Goal: Task Accomplishment & Management: Manage account settings

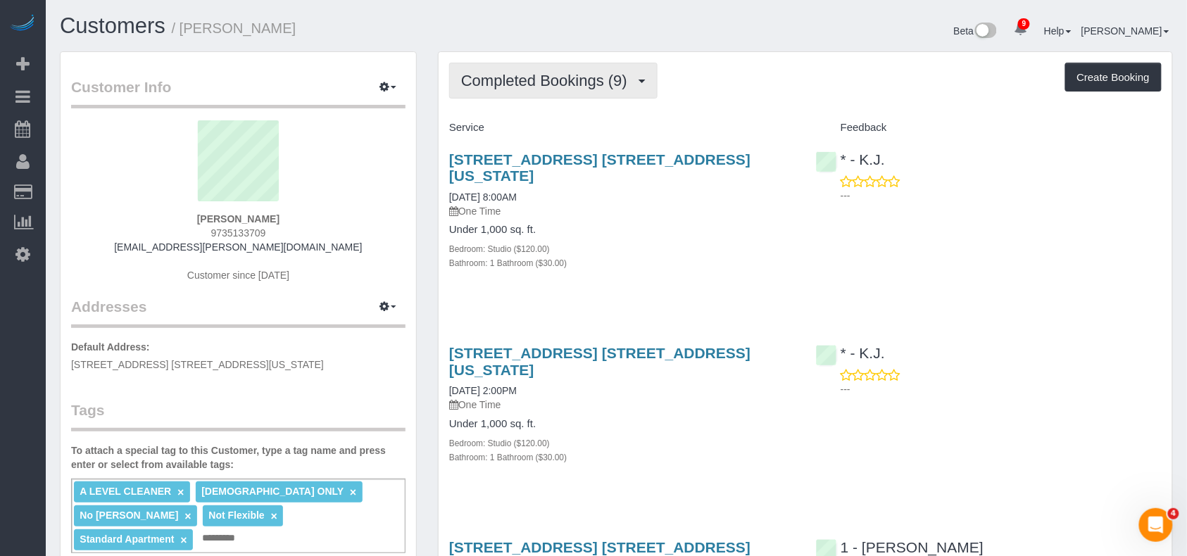
click at [577, 94] on button "Completed Bookings (9)" at bounding box center [553, 81] width 208 height 36
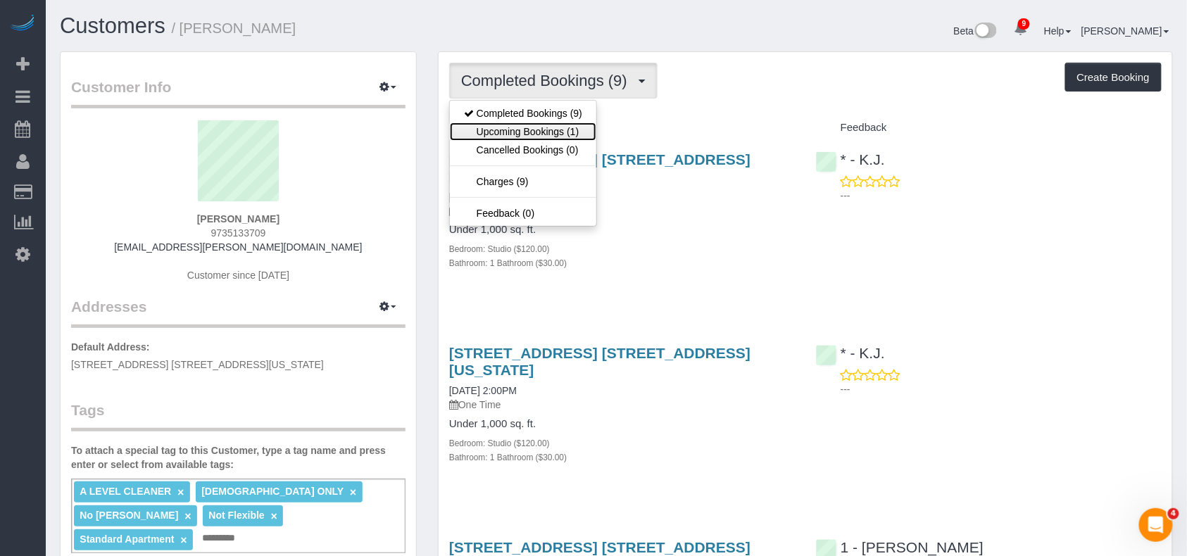
click at [546, 128] on link "Upcoming Bookings (1)" at bounding box center [523, 132] width 146 height 18
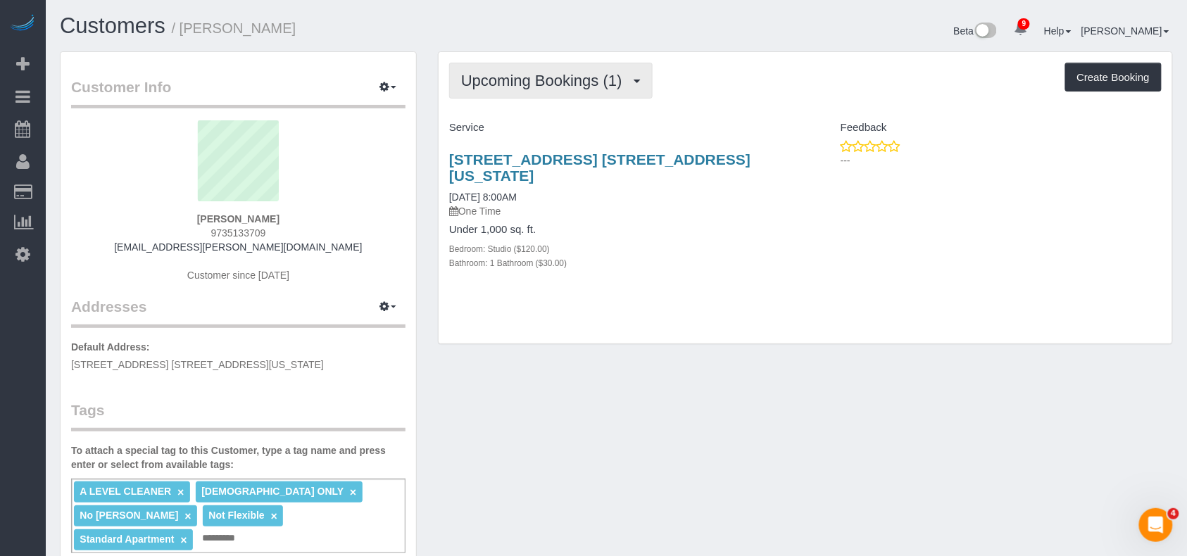
click at [618, 93] on button "Upcoming Bookings (1)" at bounding box center [550, 81] width 203 height 36
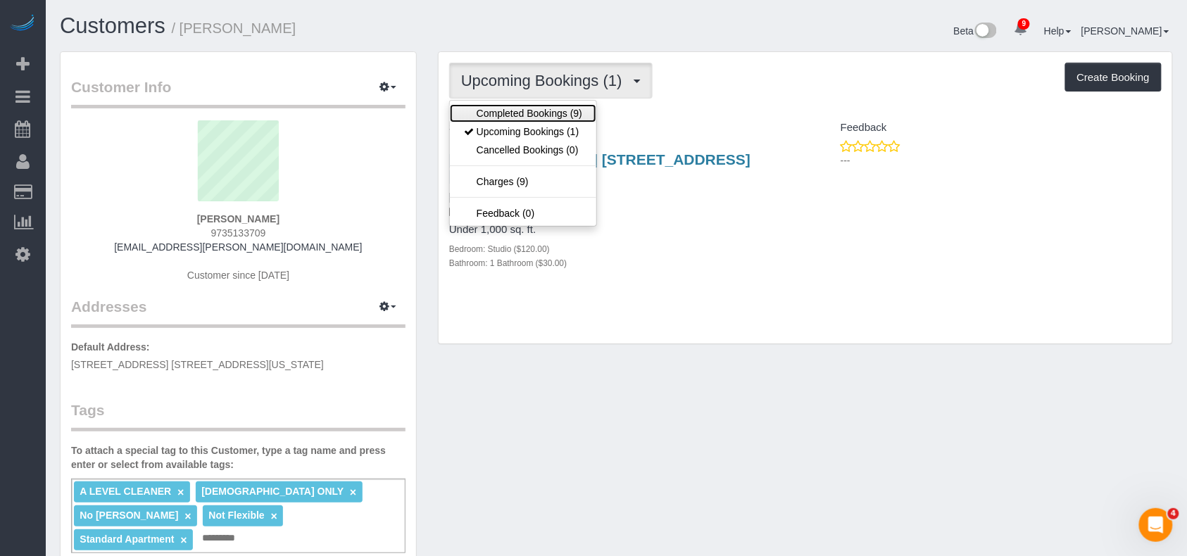
click at [580, 113] on link "Completed Bookings (9)" at bounding box center [523, 113] width 146 height 18
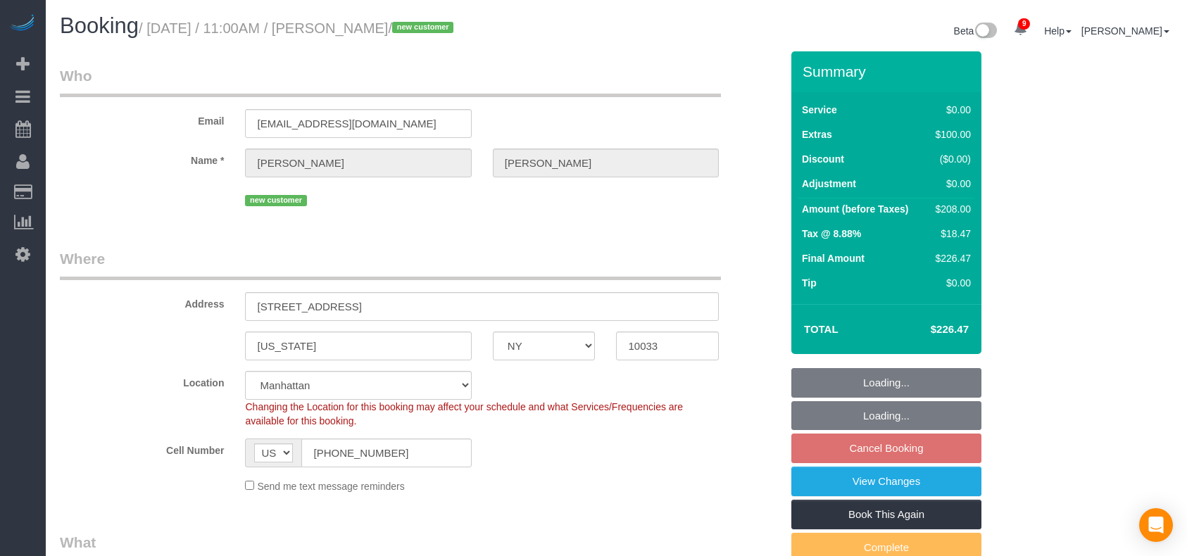
select select "NY"
select select "1"
select select "spot2"
select select "number:89"
select select "number:90"
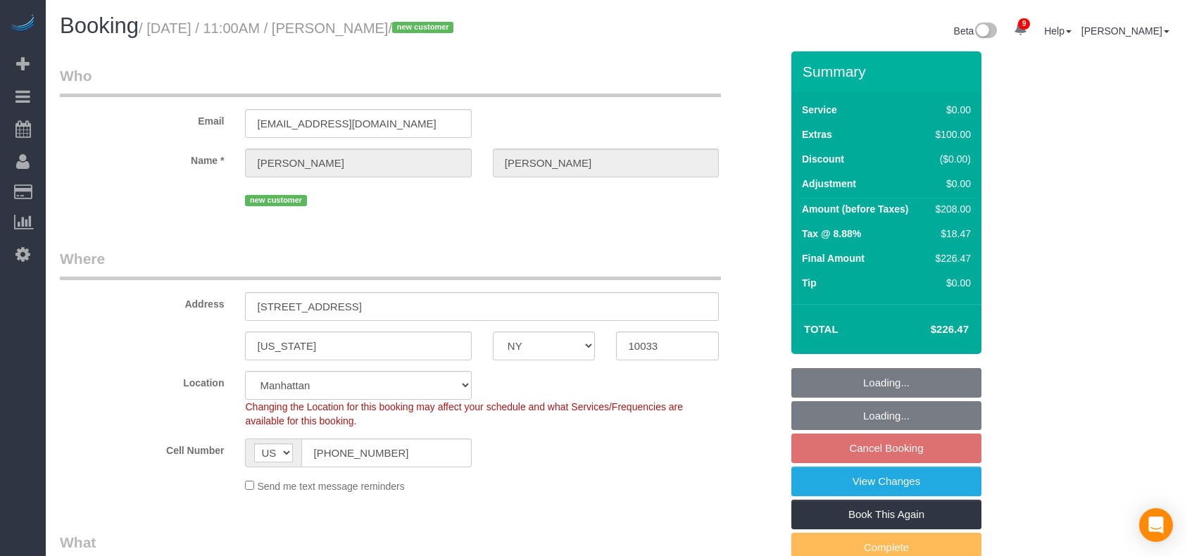
select select "number:15"
select select "number:5"
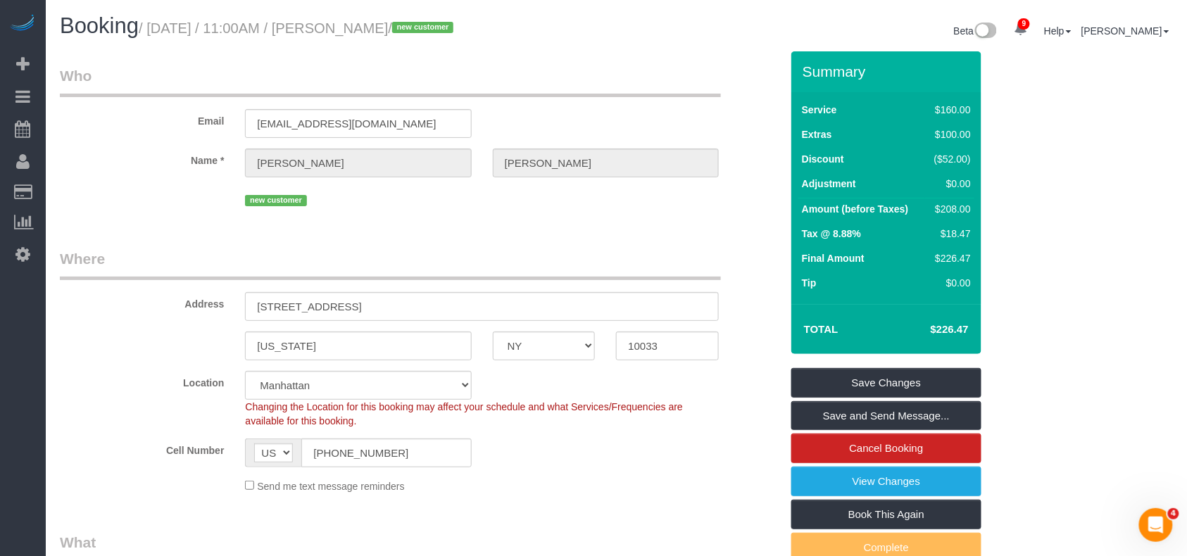
drag, startPoint x: 435, startPoint y: 31, endPoint x: 336, endPoint y: 29, distance: 99.3
click at [336, 29] on small "/ August 25, 2025 / 11:00AM / Gena Casciano / new customer" at bounding box center [298, 27] width 319 height 15
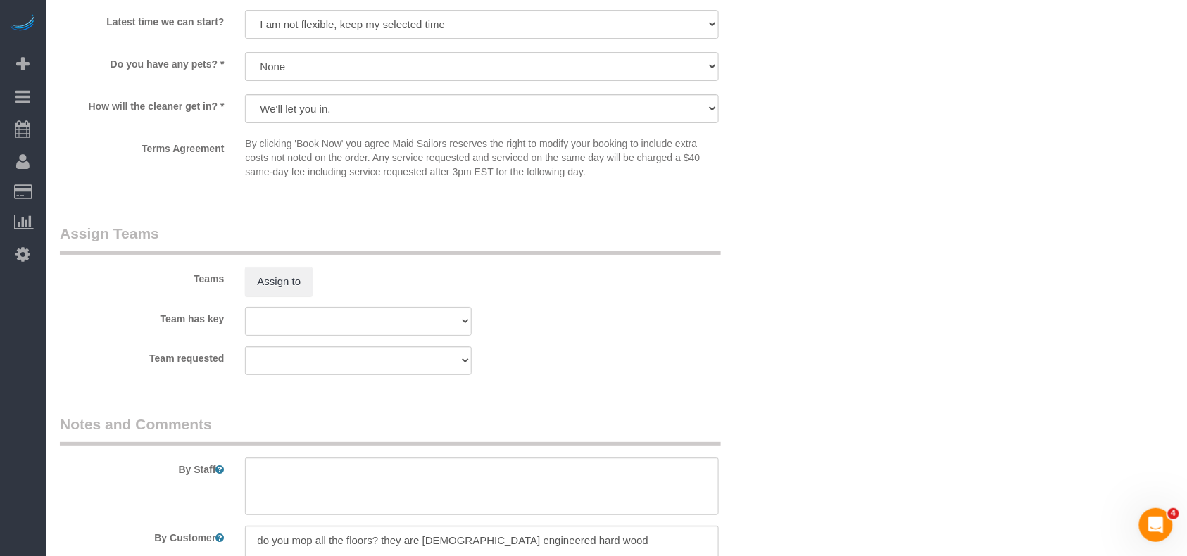
scroll to position [1877, 0]
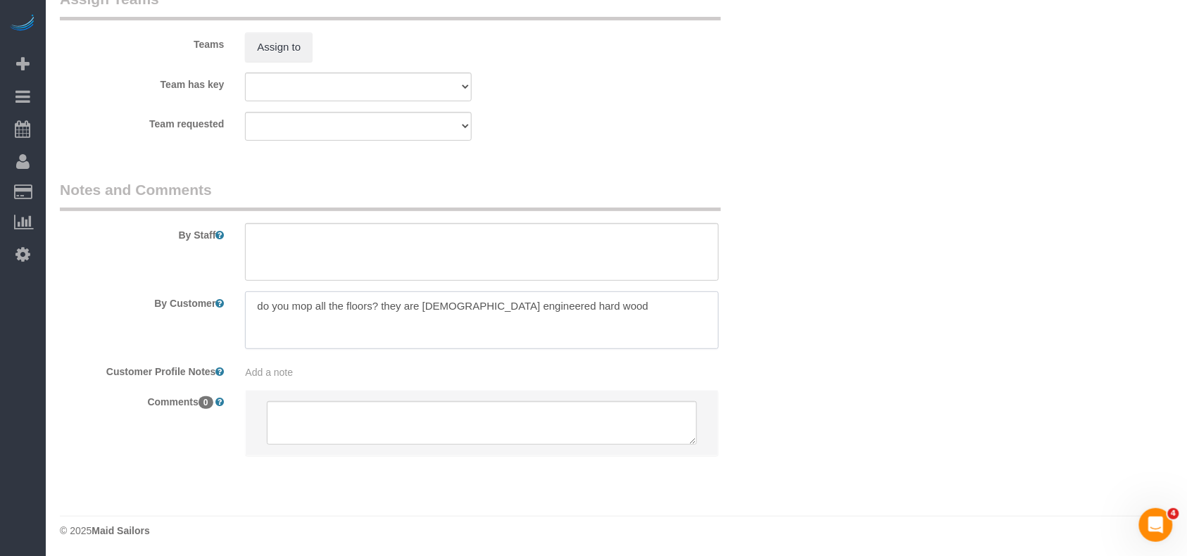
drag, startPoint x: 401, startPoint y: 308, endPoint x: 198, endPoint y: 308, distance: 202.8
click at [198, 308] on div "By Customer" at bounding box center [420, 321] width 742 height 58
click at [489, 313] on textarea at bounding box center [482, 321] width 474 height 58
paste textarea "I have washable mop cover for swiffer. I have a brand new one"
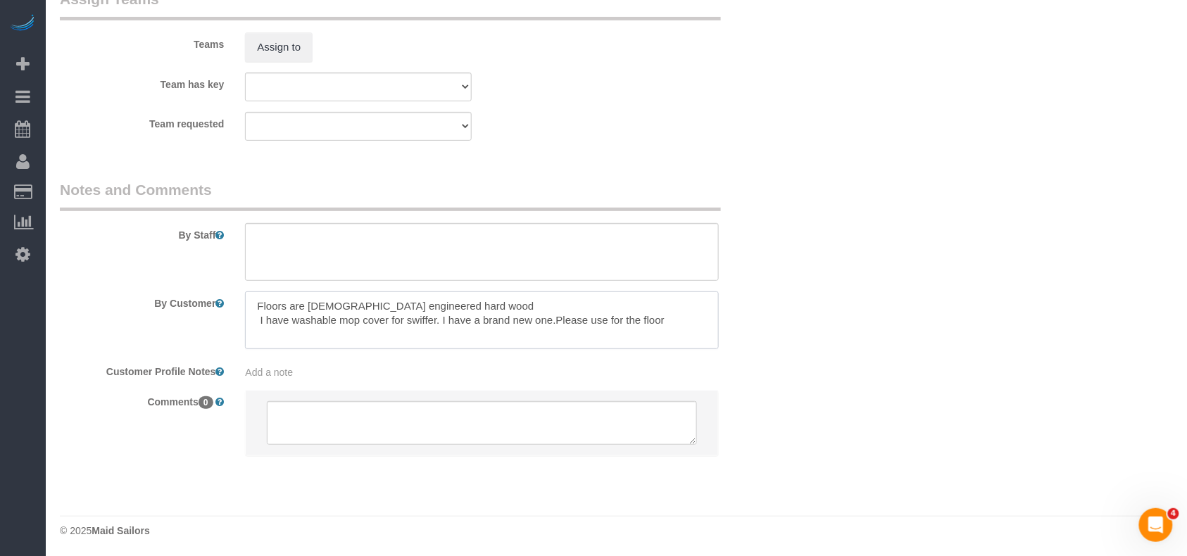
type textarea "Floors are 6-month old engineered hard wood I have washable mop cover for swiff…"
click at [755, 308] on div "By Customer" at bounding box center [420, 321] width 742 height 58
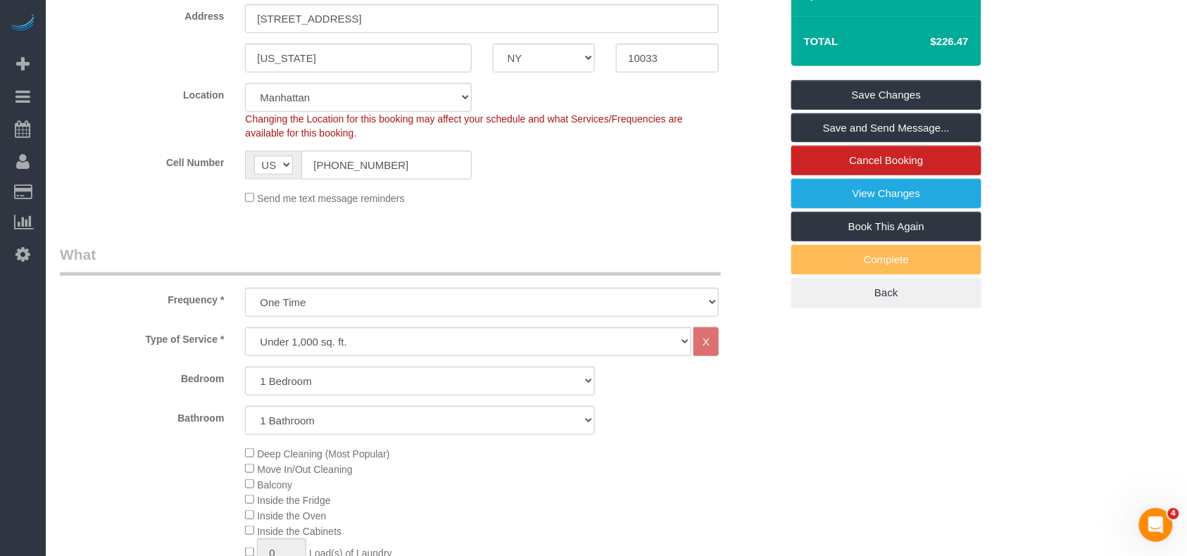
scroll to position [187, 0]
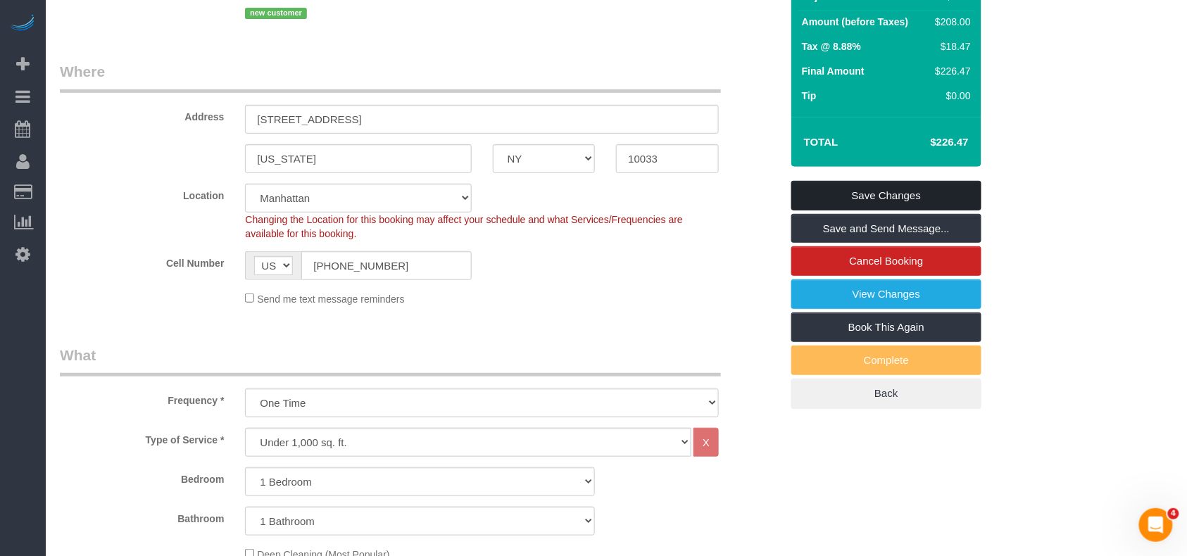
click at [889, 187] on link "Save Changes" at bounding box center [886, 196] width 190 height 30
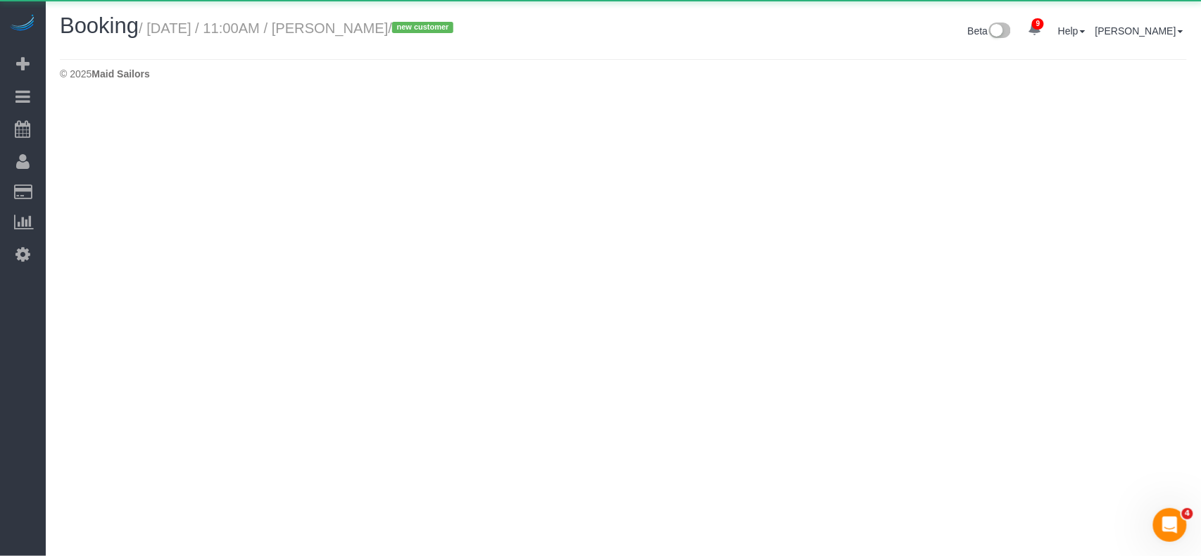
select select "NY"
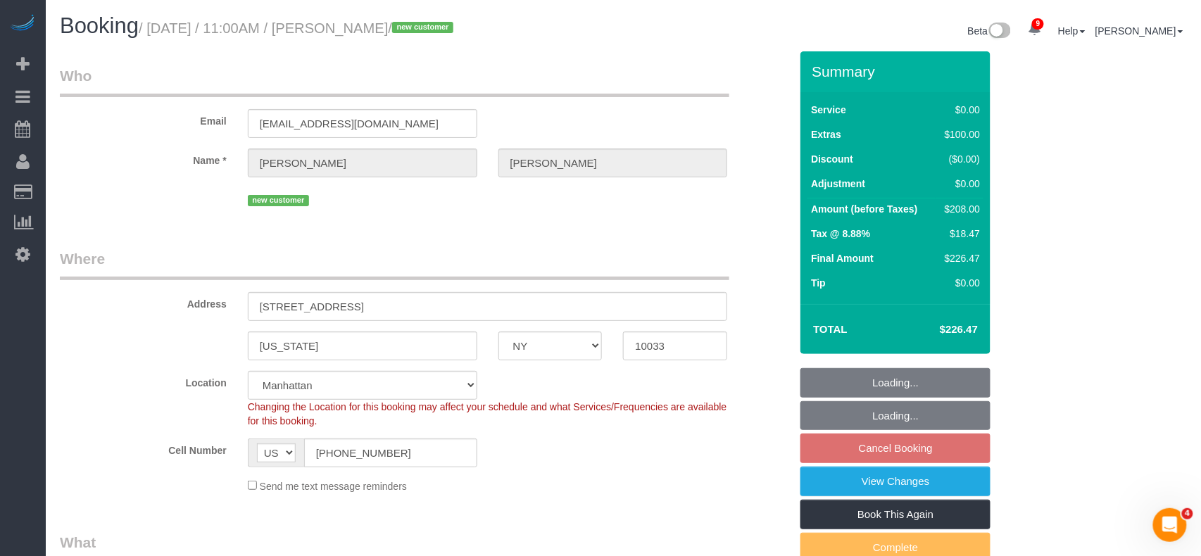
select select "string:stripe-pm_1RwSZ34VGloSiKo7lxjxQ5IQ"
select select "1"
select select "number:89"
select select "number:90"
select select "number:15"
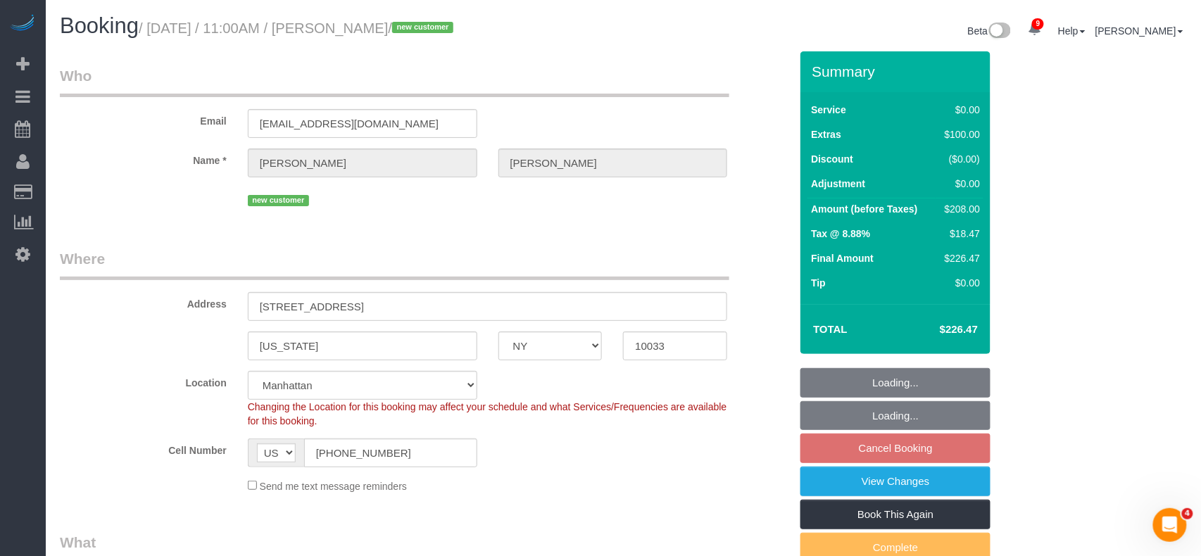
select select "number:5"
select select "object:3022"
select select "spot60"
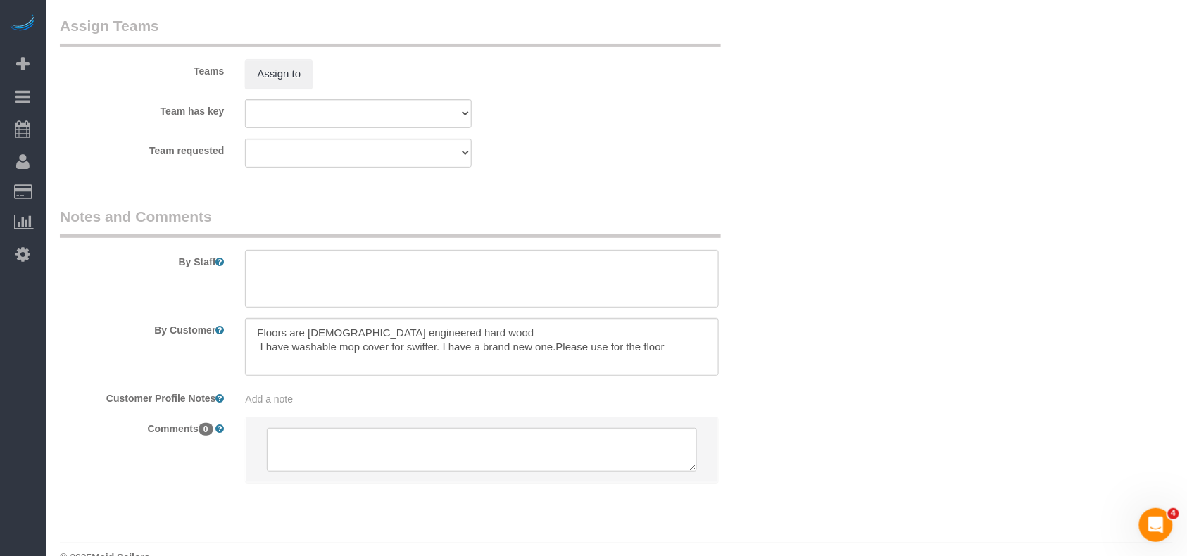
scroll to position [1881, 0]
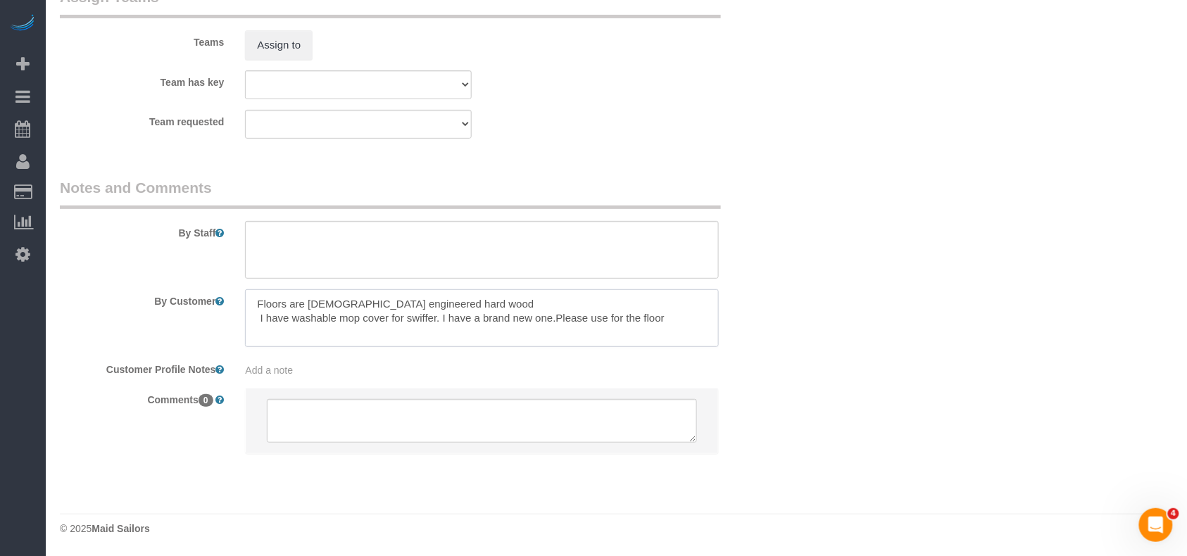
click at [294, 321] on textarea at bounding box center [482, 318] width 474 height 58
click at [347, 330] on textarea at bounding box center [482, 318] width 474 height 58
click at [287, 331] on textarea at bounding box center [482, 318] width 474 height 58
click at [457, 339] on textarea at bounding box center [482, 318] width 474 height 58
click at [304, 334] on textarea at bounding box center [482, 318] width 474 height 58
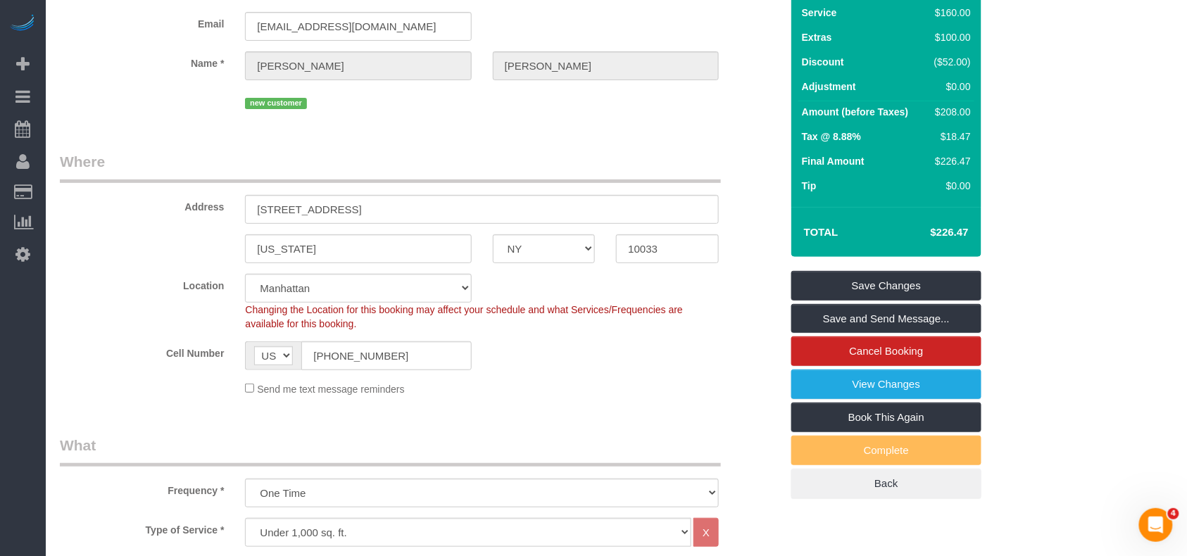
scroll to position [4, 0]
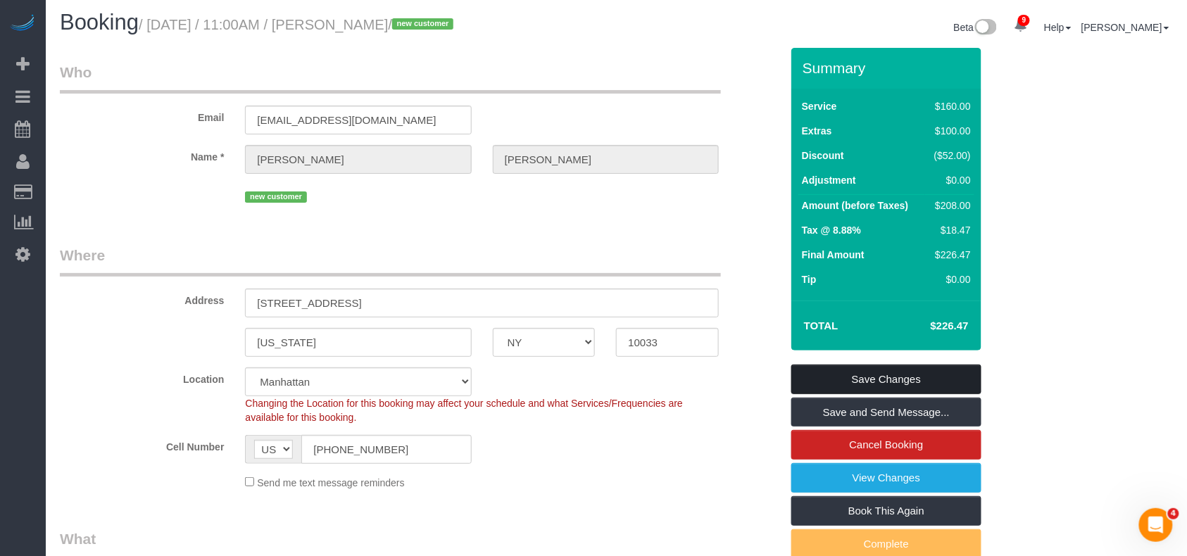
type textarea "Floors are 6-month old engineered hard wood I have Bona and washable mop cover …"
click at [855, 380] on link "Save Changes" at bounding box center [886, 380] width 190 height 30
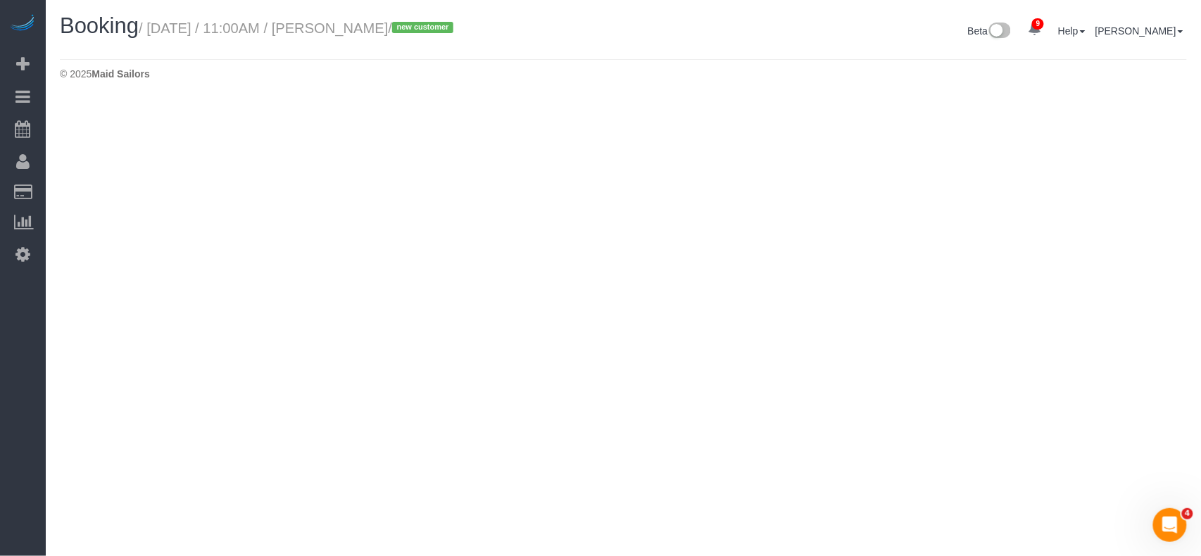
select select "NY"
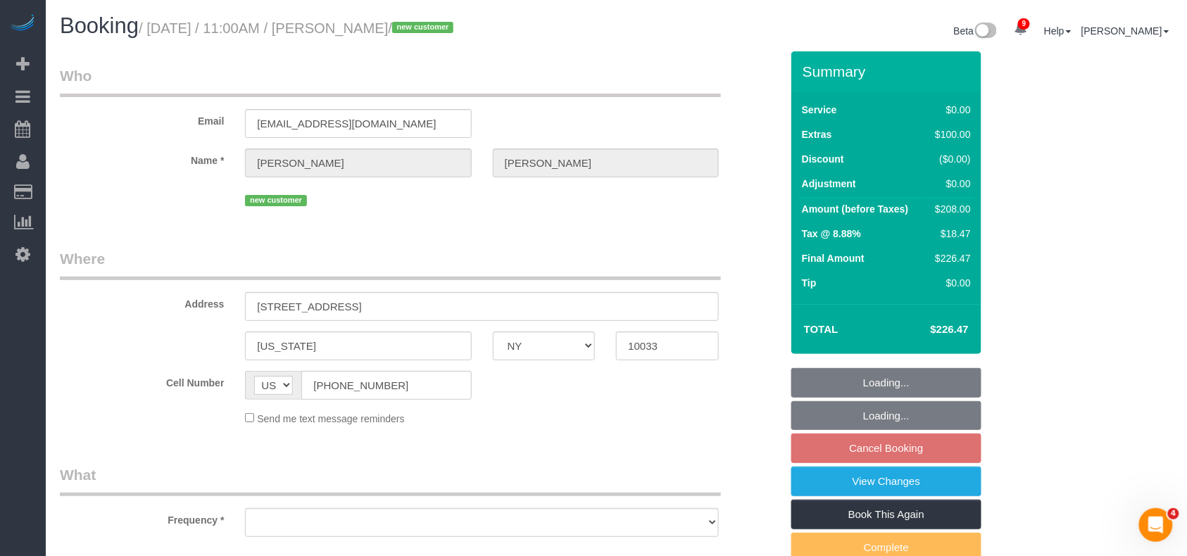
select select "number:89"
select select "number:90"
select select "number:15"
select select "number:5"
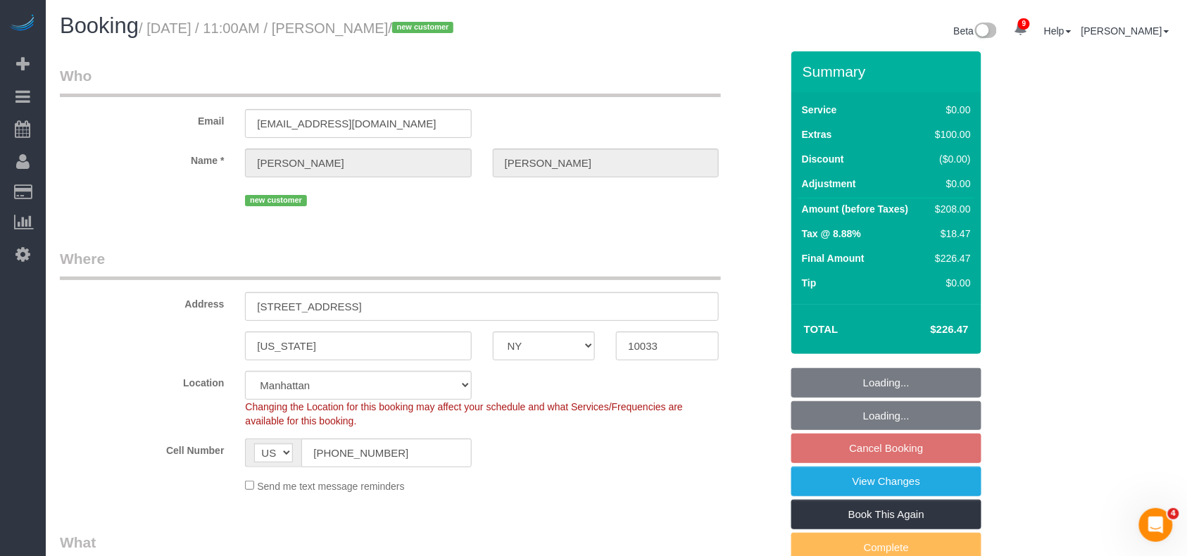
select select "string:stripe-pm_1RwSZ34VGloSiKo7lxjxQ5IQ"
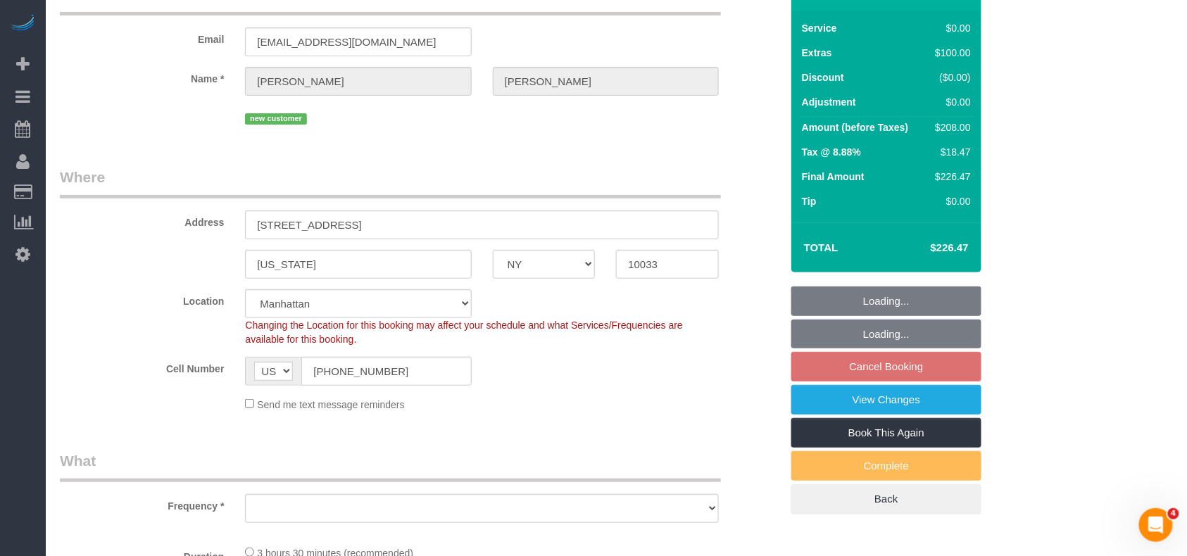
select select "object:4594"
select select "1"
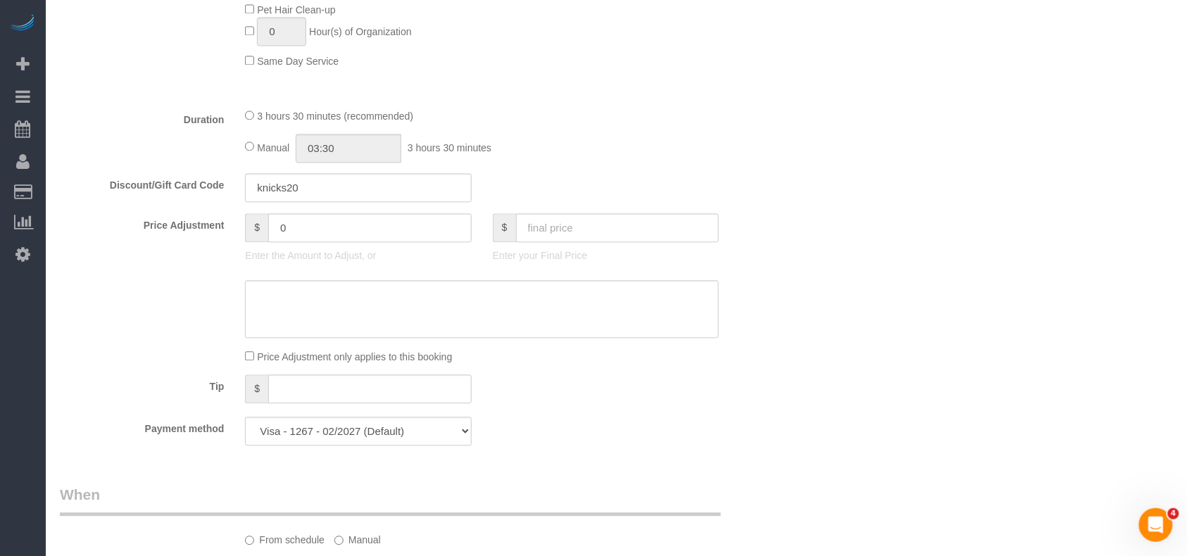
select select "spot118"
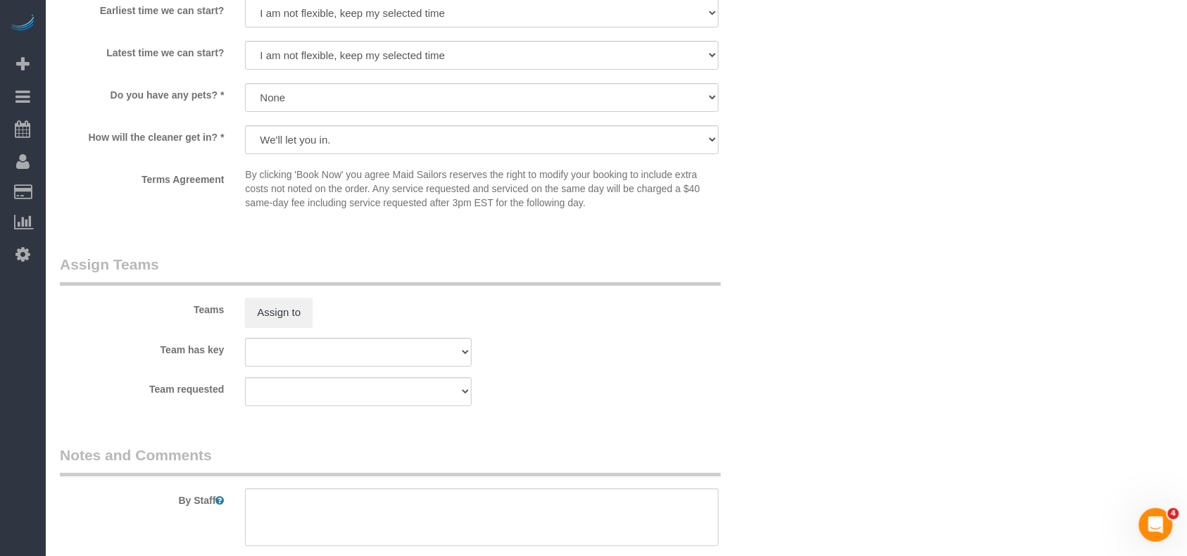
scroll to position [1784, 0]
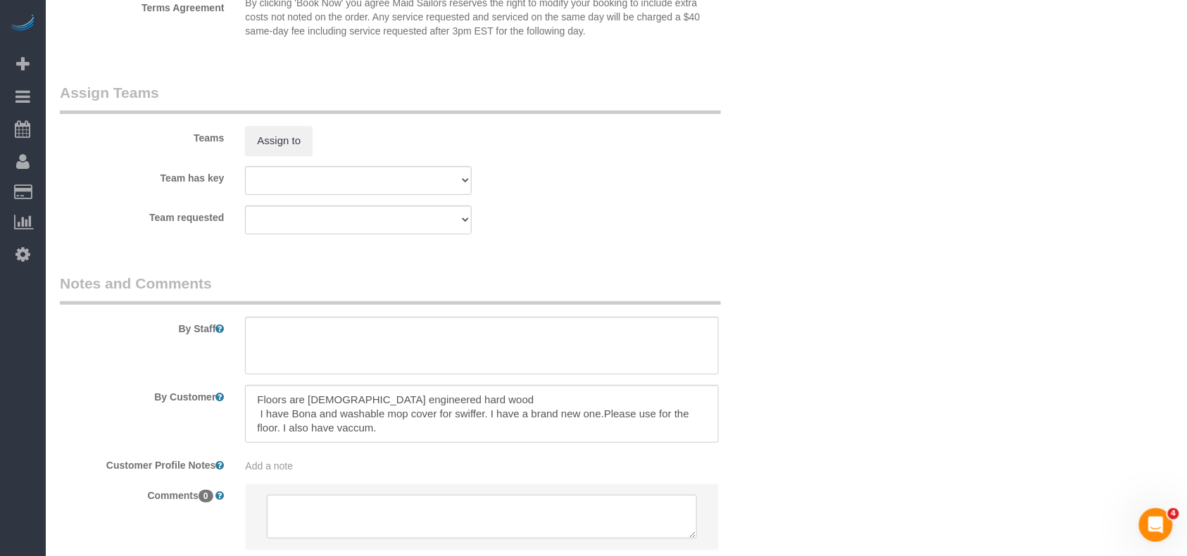
click at [322, 513] on textarea at bounding box center [482, 517] width 430 height 44
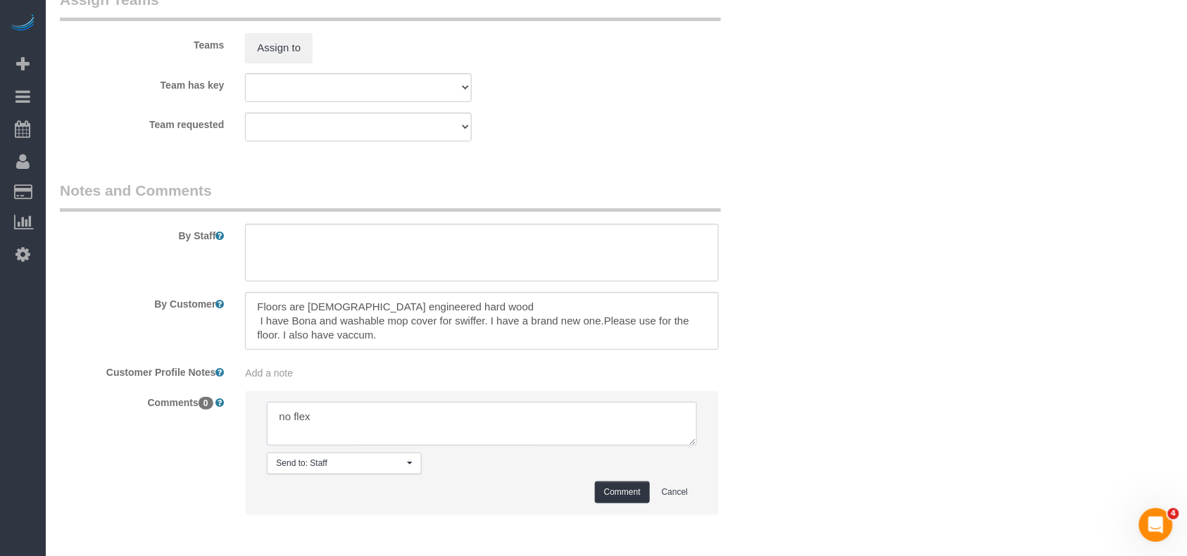
scroll to position [1941, 0]
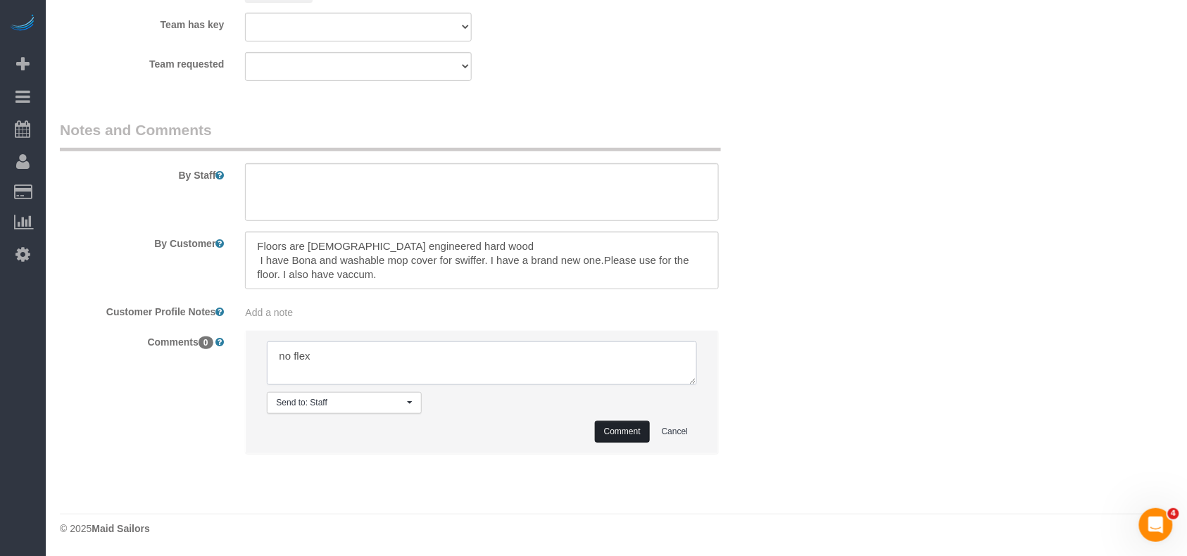
type textarea "no flex"
drag, startPoint x: 604, startPoint y: 428, endPoint x: 592, endPoint y: 437, distance: 15.1
click at [606, 428] on button "Comment" at bounding box center [622, 432] width 55 height 22
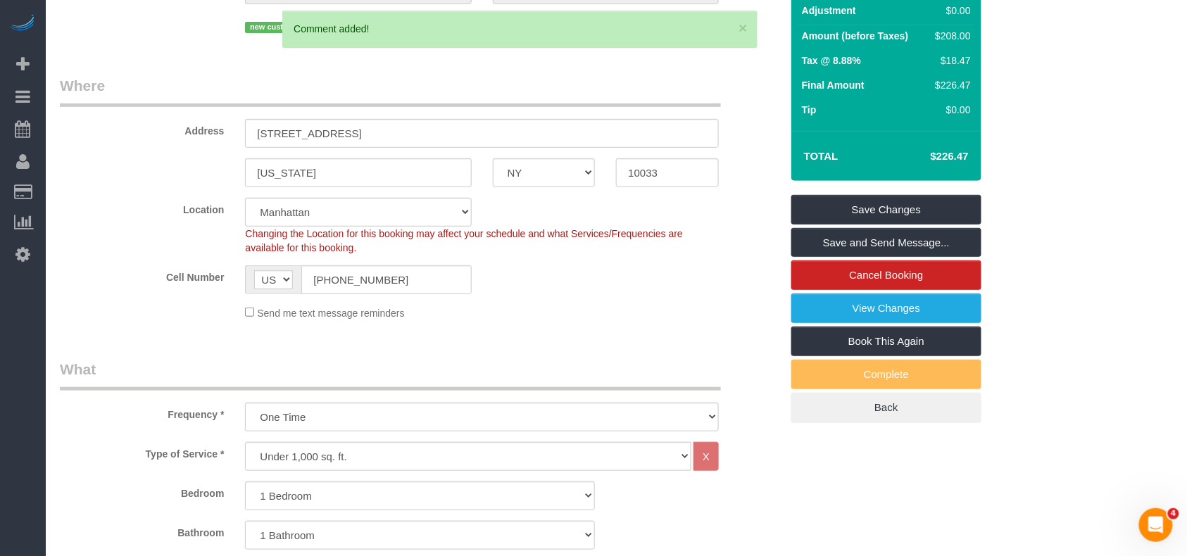
scroll to position [156, 0]
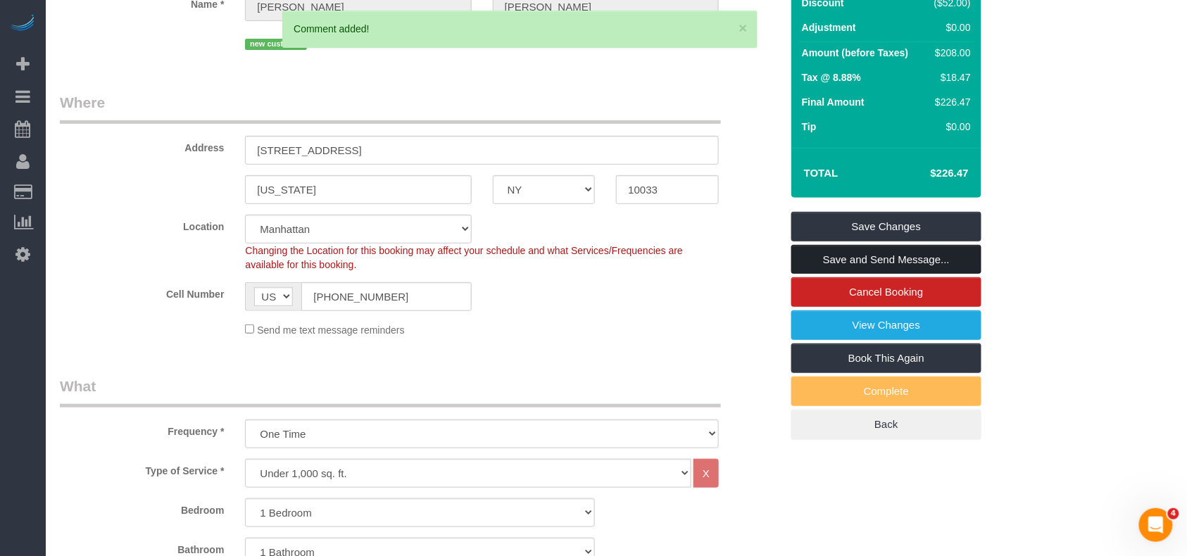
click at [877, 263] on link "Save and Send Message..." at bounding box center [886, 260] width 190 height 30
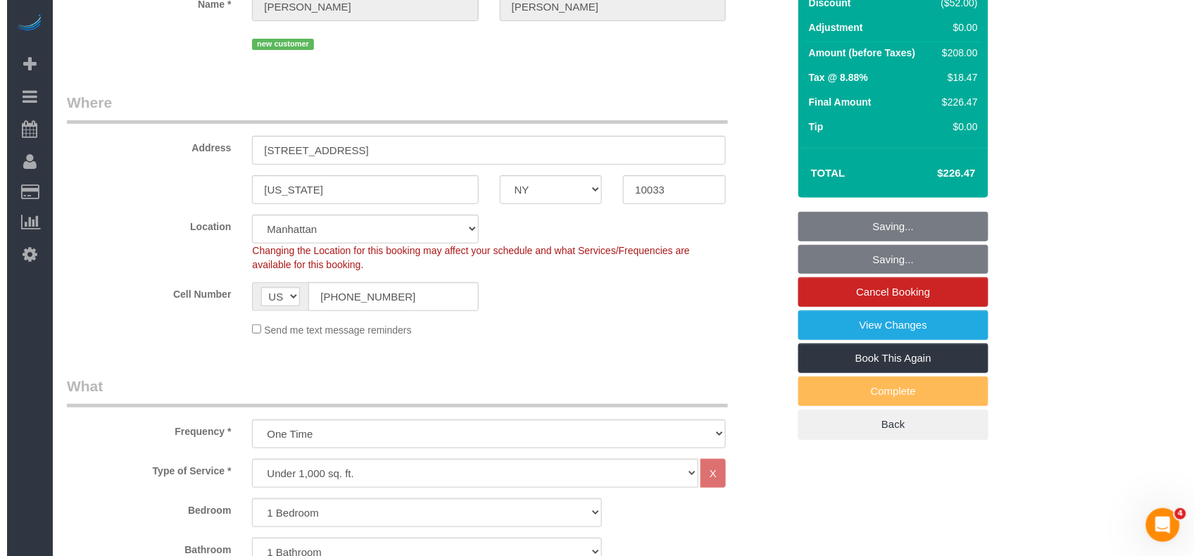
scroll to position [0, 0]
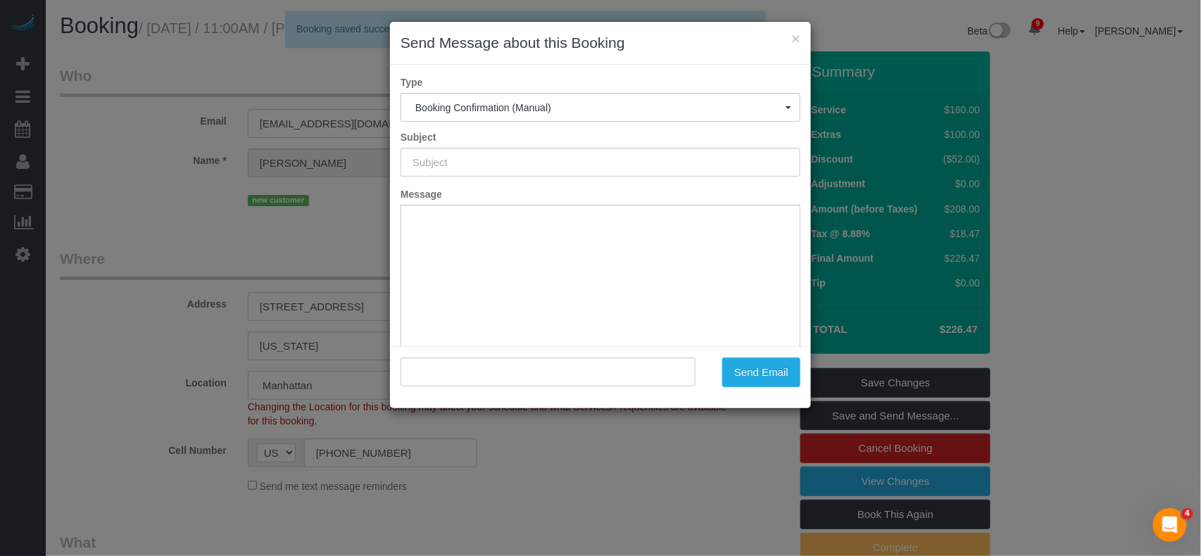
type input "Cleaning Confirmed for 08/25/2025 at 11:00am"
type input ""Gena Casciano" <casciano116@hotmail.com>"
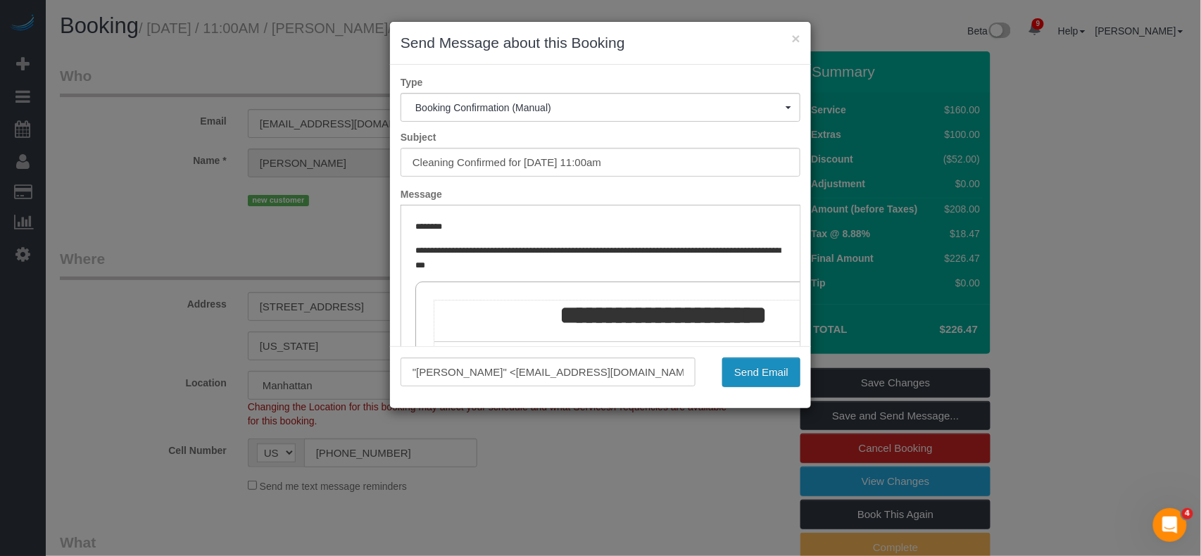
drag, startPoint x: 753, startPoint y: 380, endPoint x: 382, endPoint y: 101, distance: 464.6
click at [753, 380] on button "Send Email" at bounding box center [761, 373] width 78 height 30
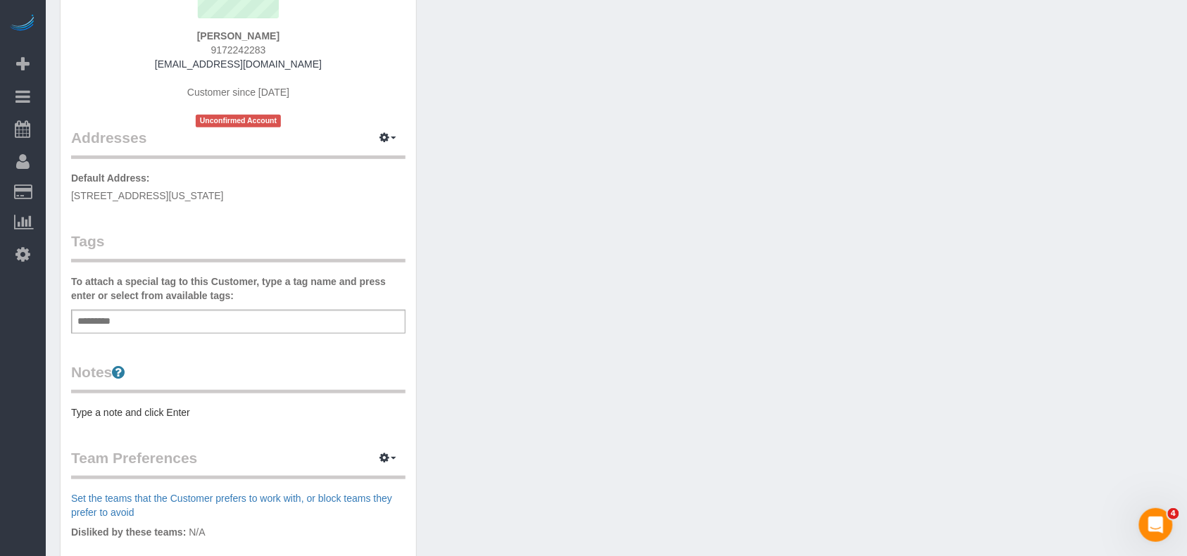
scroll to position [187, 0]
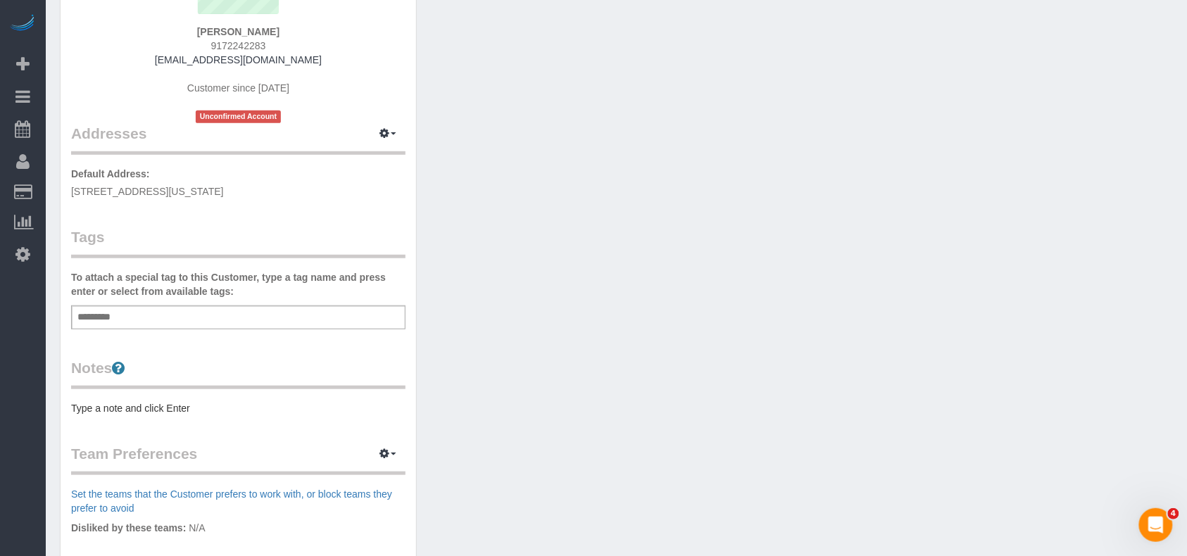
drag, startPoint x: 294, startPoint y: 192, endPoint x: 68, endPoint y: 192, distance: 226.0
click at [68, 192] on div "Customer Info Edit Contact Info Send Message Email Preferences Special Sales Ta…" at bounding box center [239, 329] width 356 height 928
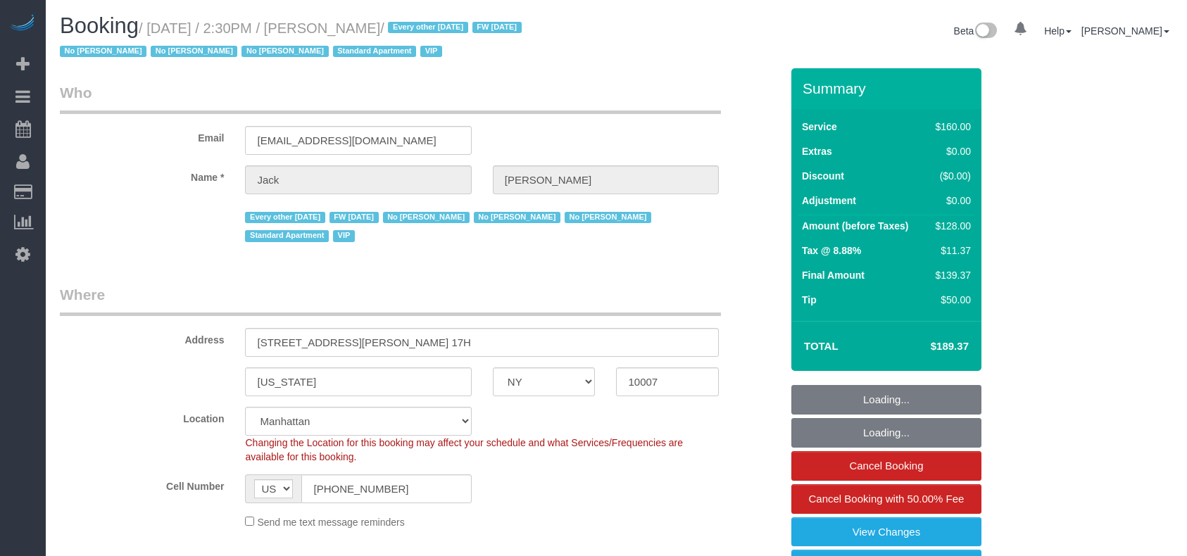
select select "NY"
select select "string:stripe-pm_1R9Bsk4VGloSiKo7ufTdcySD"
select select "object:870"
select select "number:56"
select select "number:78"
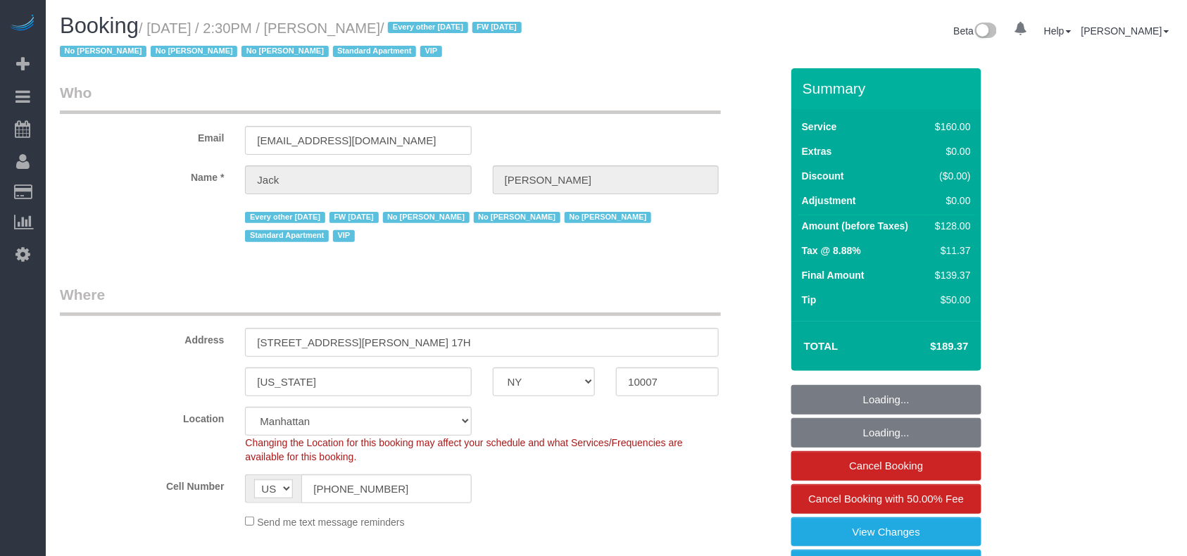
select select "number:15"
select select "number:6"
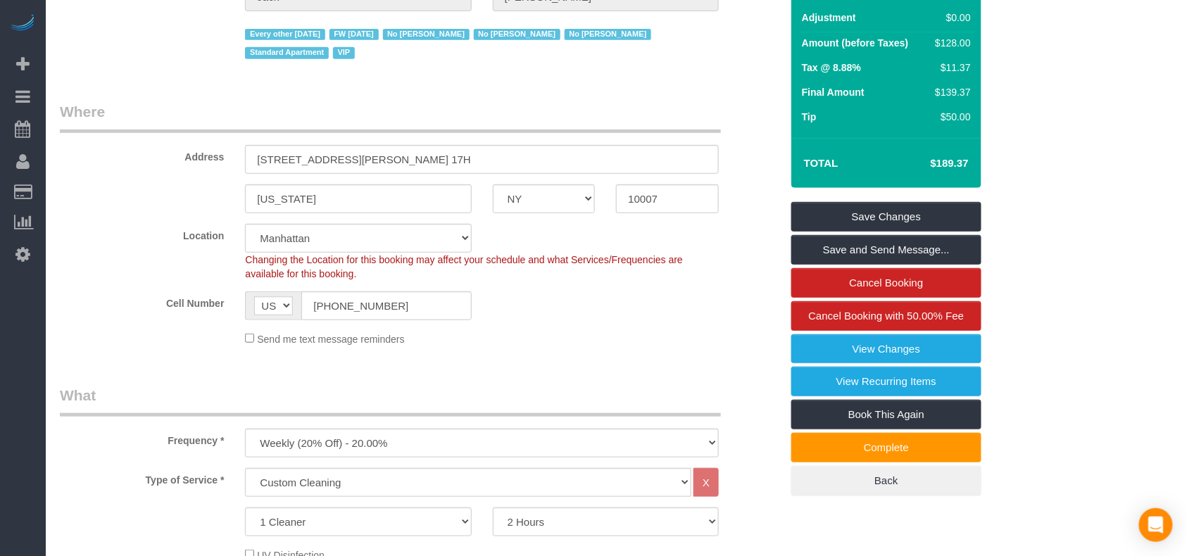
scroll to position [375, 0]
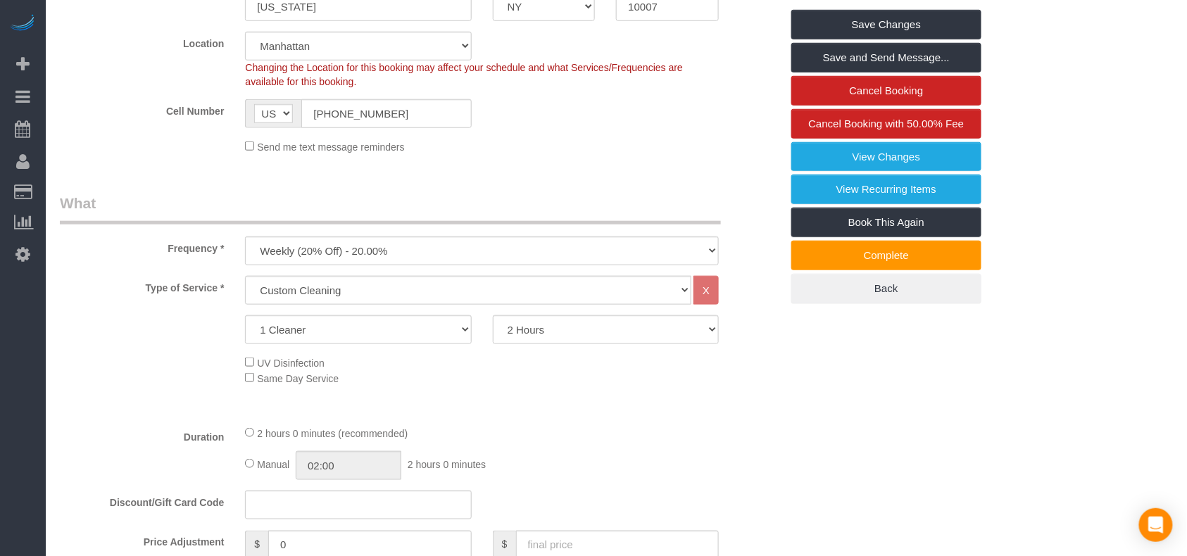
click at [477, 531] on div "$ 0 Enter the Amount to Adjust, or" at bounding box center [357, 559] width 247 height 56
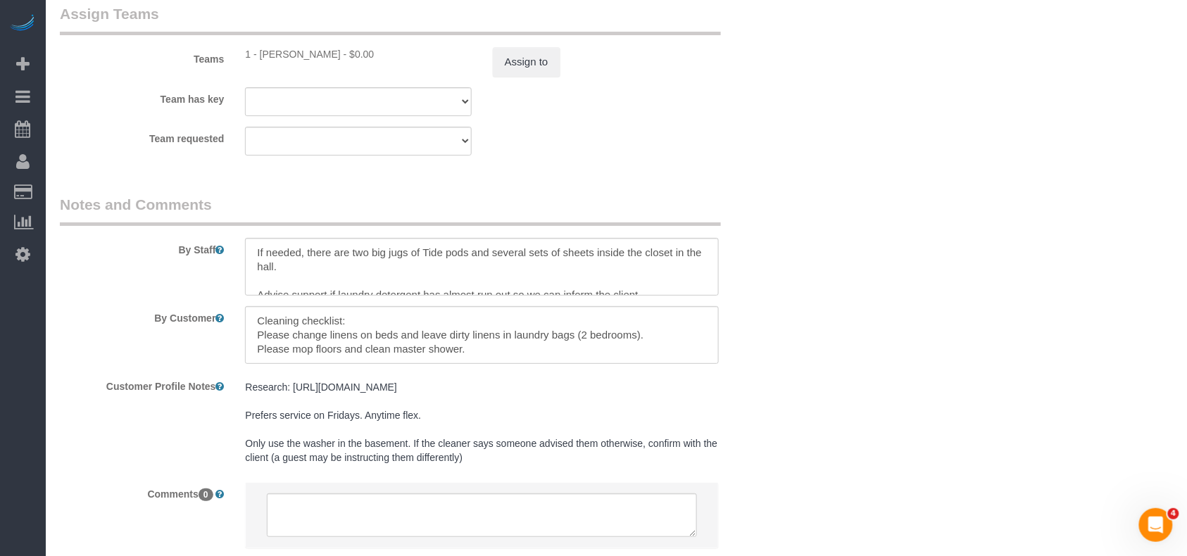
scroll to position [42, 0]
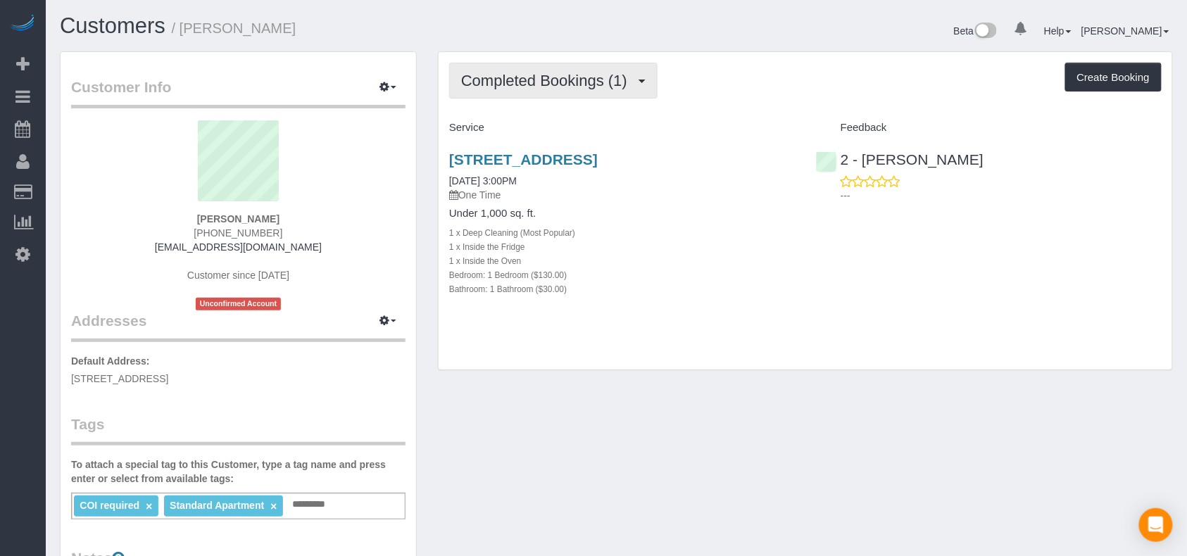
click at [511, 89] on button "Completed Bookings (1)" at bounding box center [553, 81] width 208 height 36
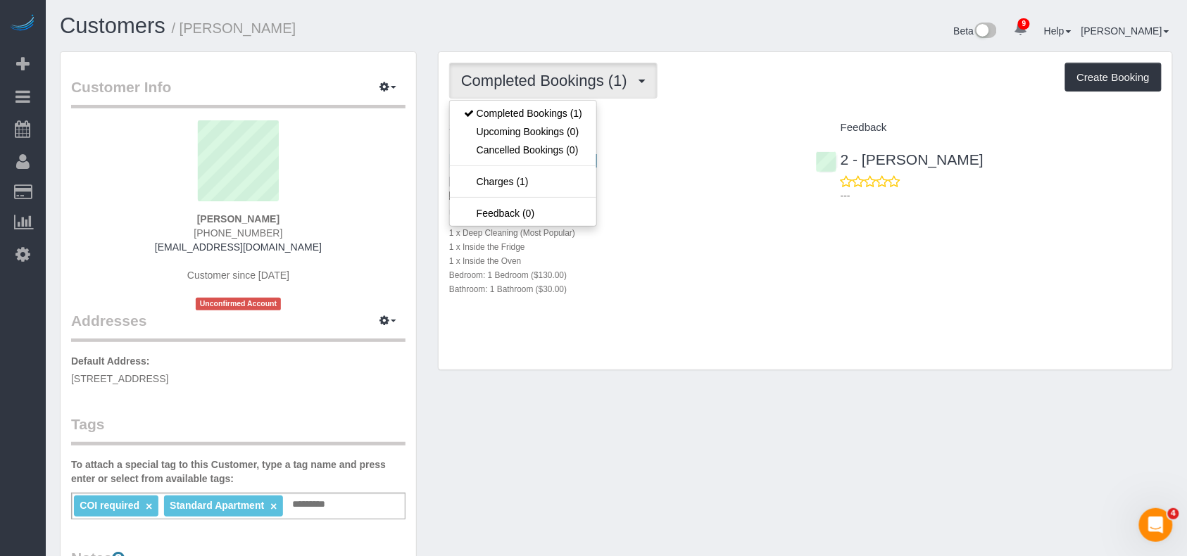
click at [696, 287] on div "Bathroom: 1 Bathroom ($30.00)" at bounding box center [622, 289] width 346 height 14
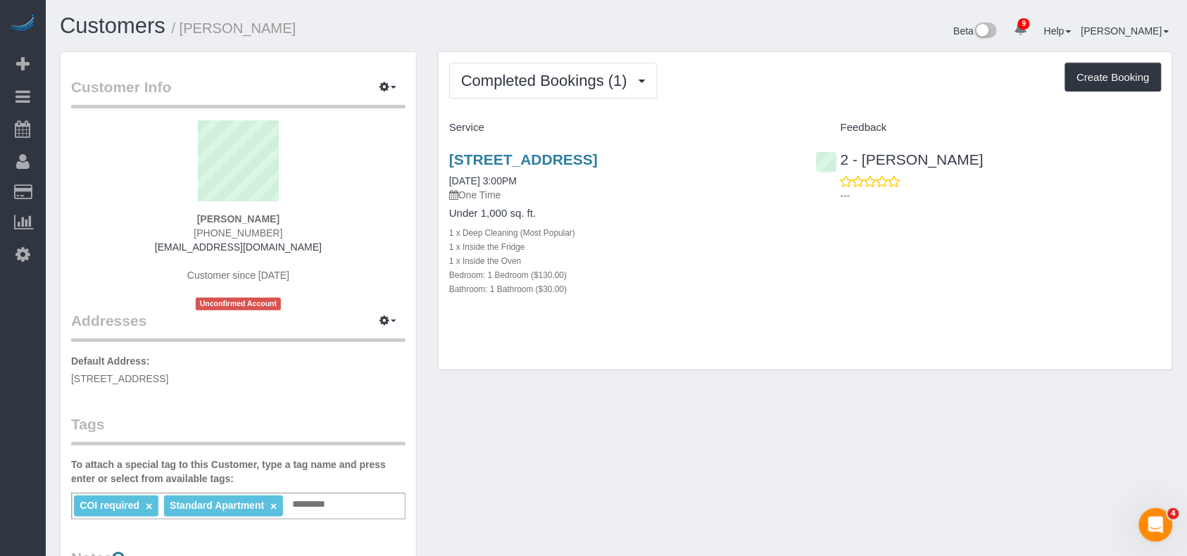
drag, startPoint x: 276, startPoint y: 215, endPoint x: 195, endPoint y: 214, distance: 81.0
click at [195, 214] on div "[PERSON_NAME] [PHONE_NUMBER] [EMAIL_ADDRESS][DOMAIN_NAME] Customer since [DATE]…" at bounding box center [238, 215] width 334 height 190
copy strong "[PERSON_NAME]"
click at [598, 162] on link "[STREET_ADDRESS]" at bounding box center [523, 159] width 149 height 16
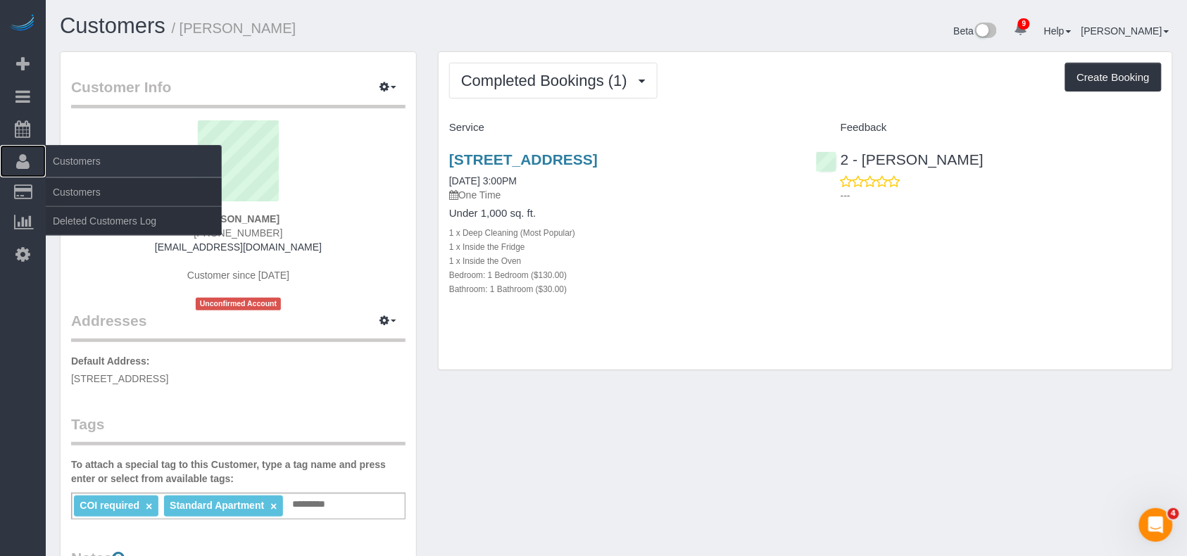
click at [26, 155] on icon at bounding box center [22, 161] width 13 height 17
click at [100, 179] on link "Customers" at bounding box center [134, 192] width 176 height 28
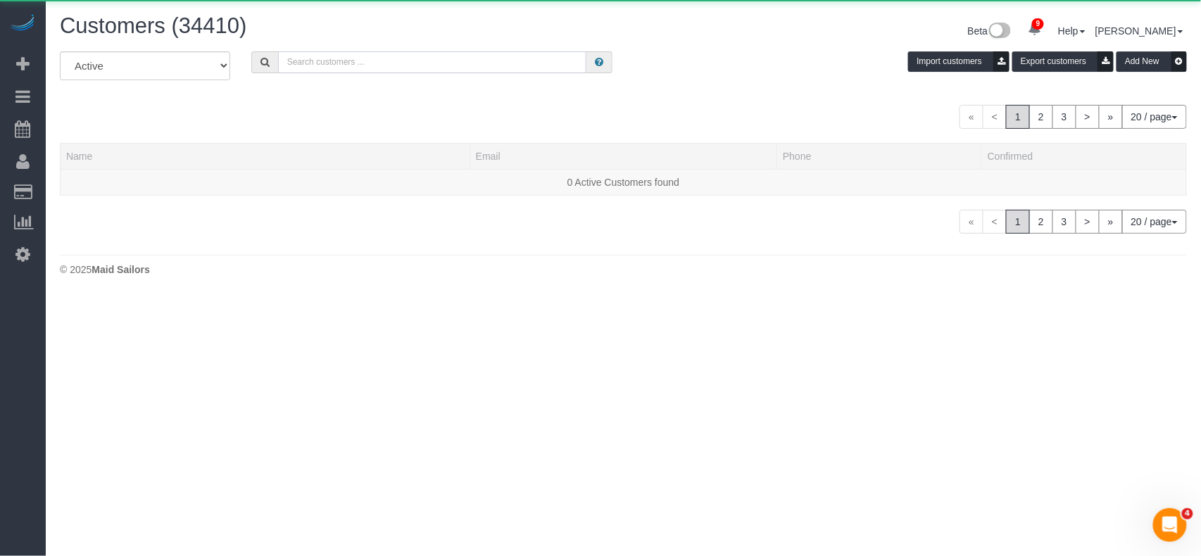
click at [325, 65] on input "text" at bounding box center [432, 62] width 309 height 22
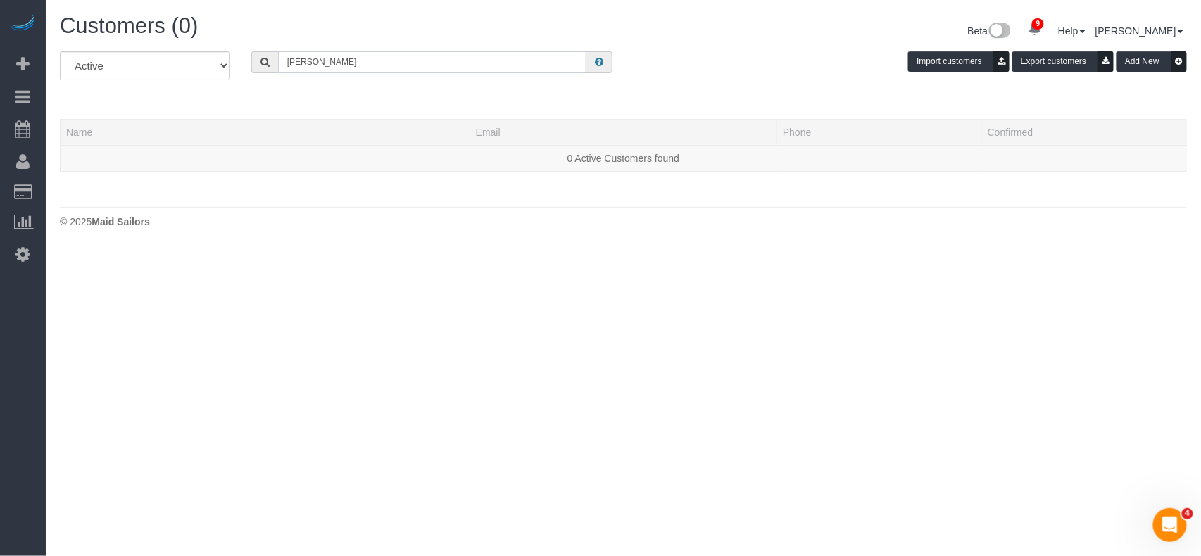
type input "Matt hars"
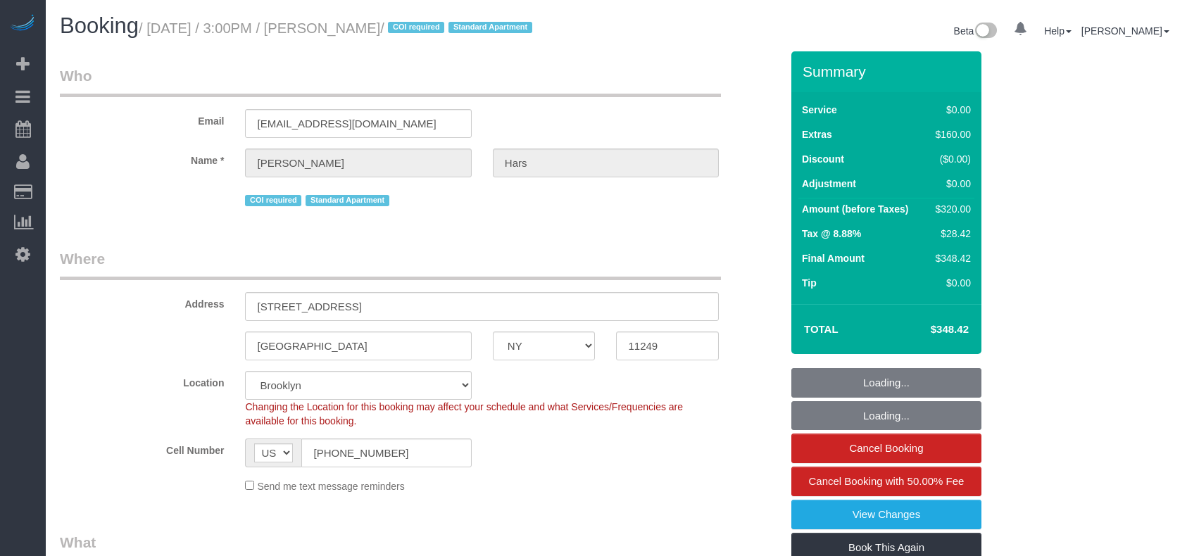
select select "NY"
select select "spot1"
select select "number:63"
select select "number:75"
select select "number:15"
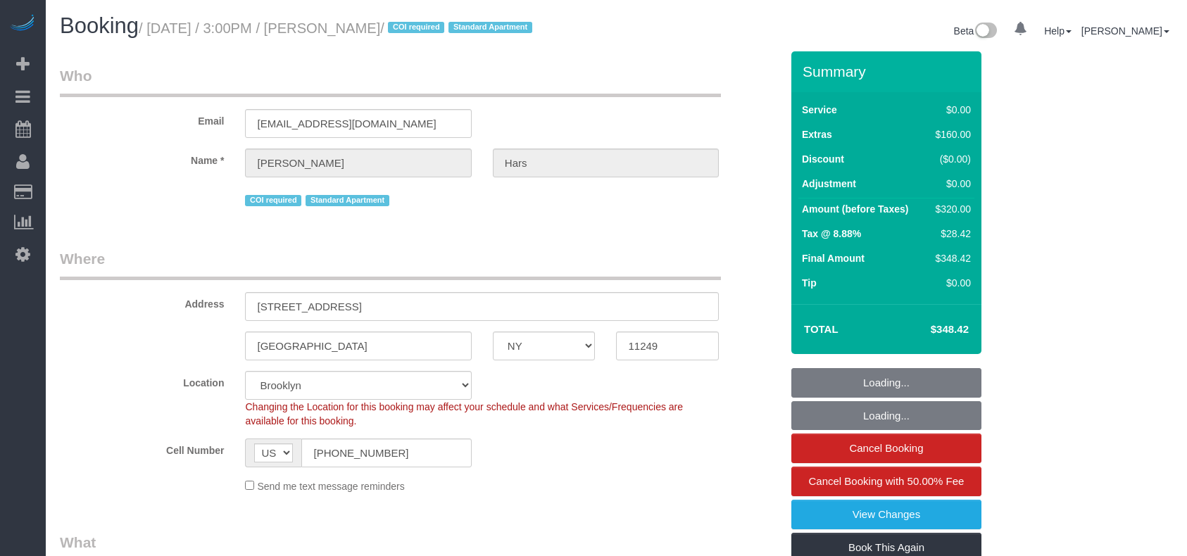
select select "number:5"
select select "object:1266"
select select "1"
select select "object:1409"
select select "spot6"
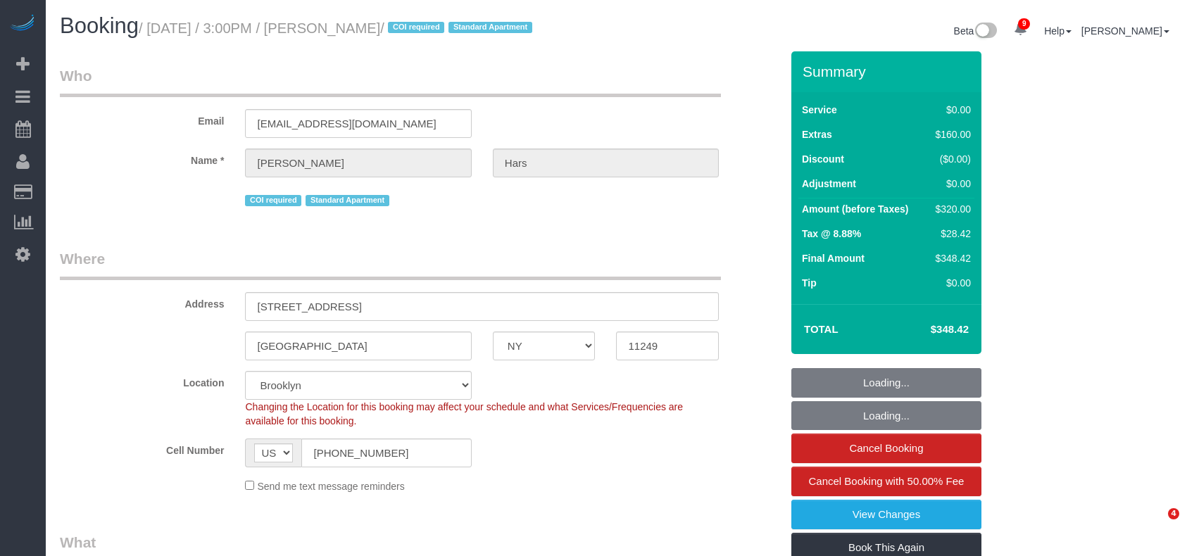
select select "NY"
select select "number:63"
select select "number:75"
select select "number:15"
select select "number:5"
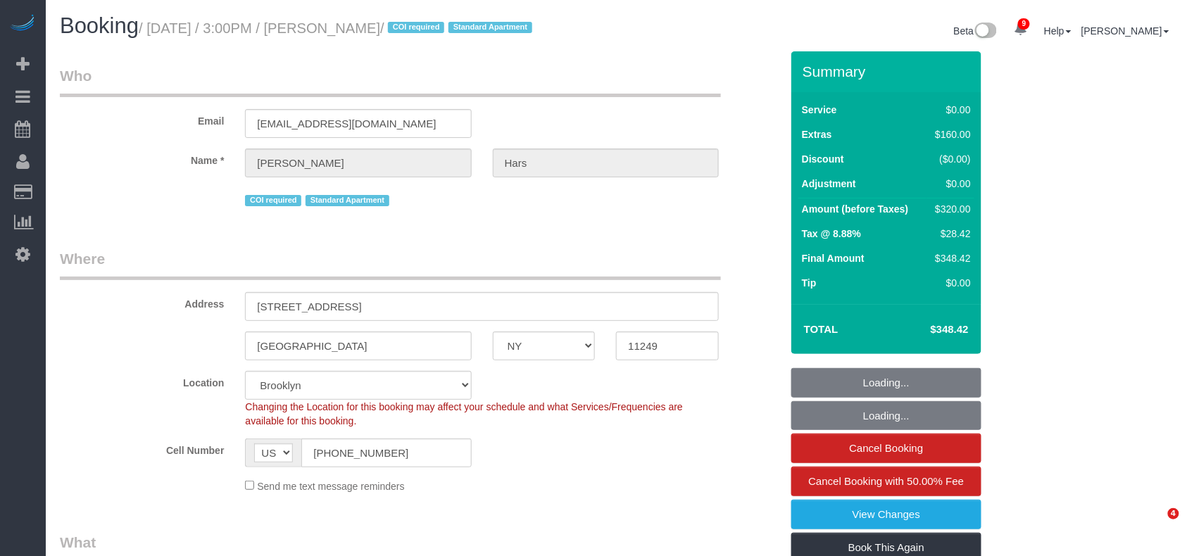
select select "string:stripe-pm_1RD5cx4VGloSiKo732iQZy1D"
select select "object:868"
select select "1"
select select "object:1373"
select select "spot1"
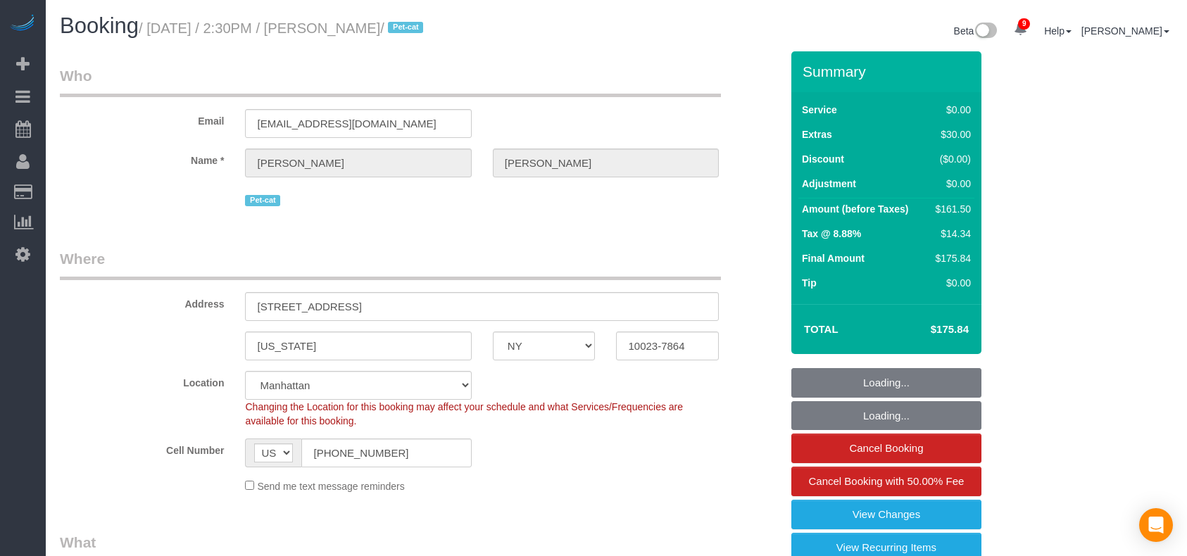
select select "NY"
select select "number:57"
select select "number:71"
select select "number:14"
select select "number:6"
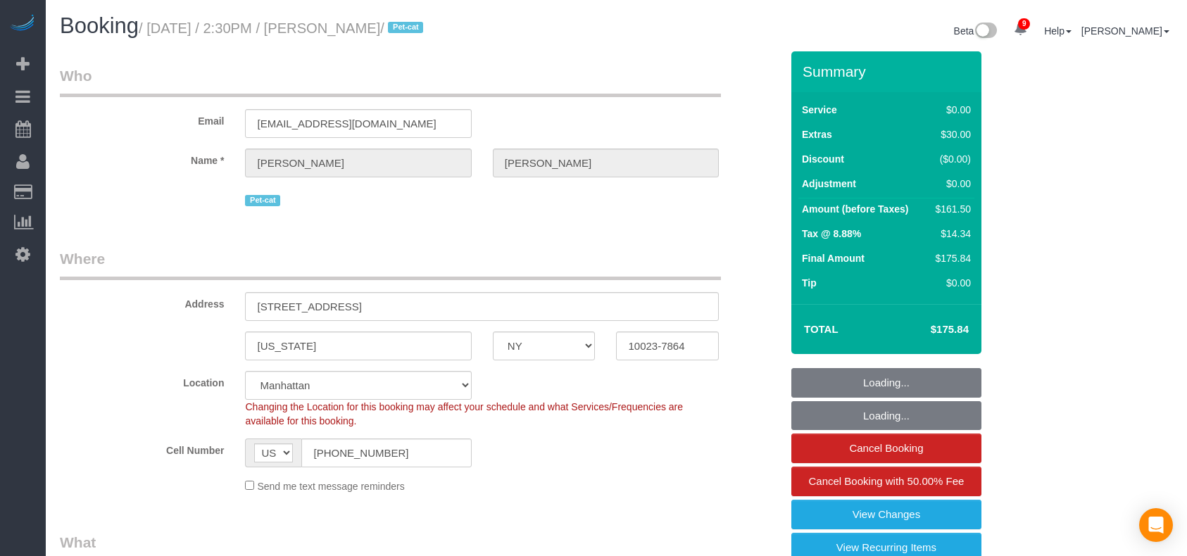
select select "object:1432"
select select "1"
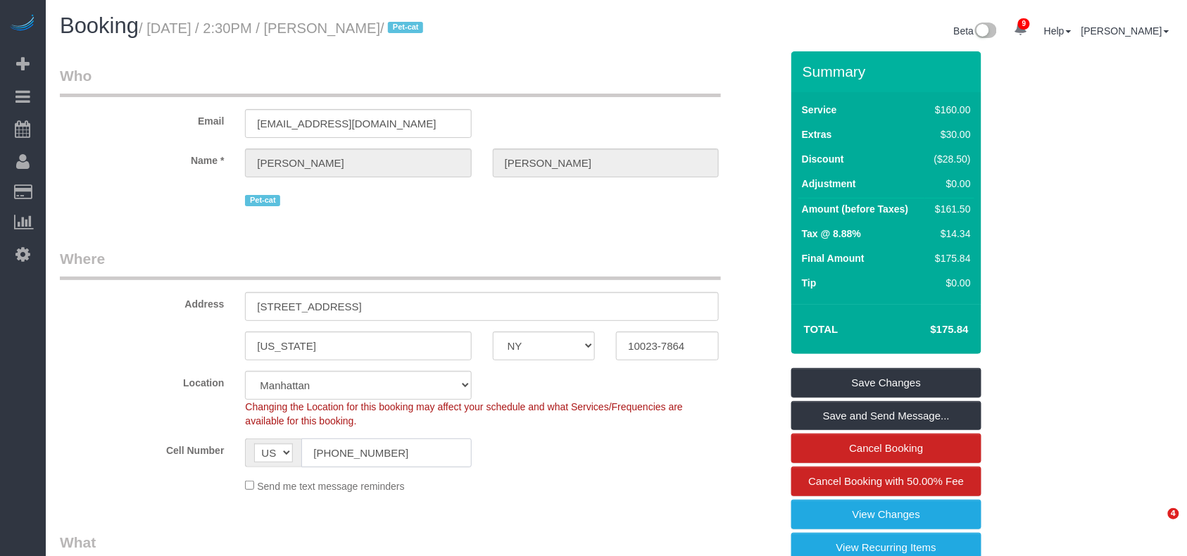
click at [339, 454] on input "[PHONE_NUMBER]" at bounding box center [386, 453] width 170 height 29
click at [341, 452] on input "[PHONE_NUMBER]" at bounding box center [386, 453] width 170 height 29
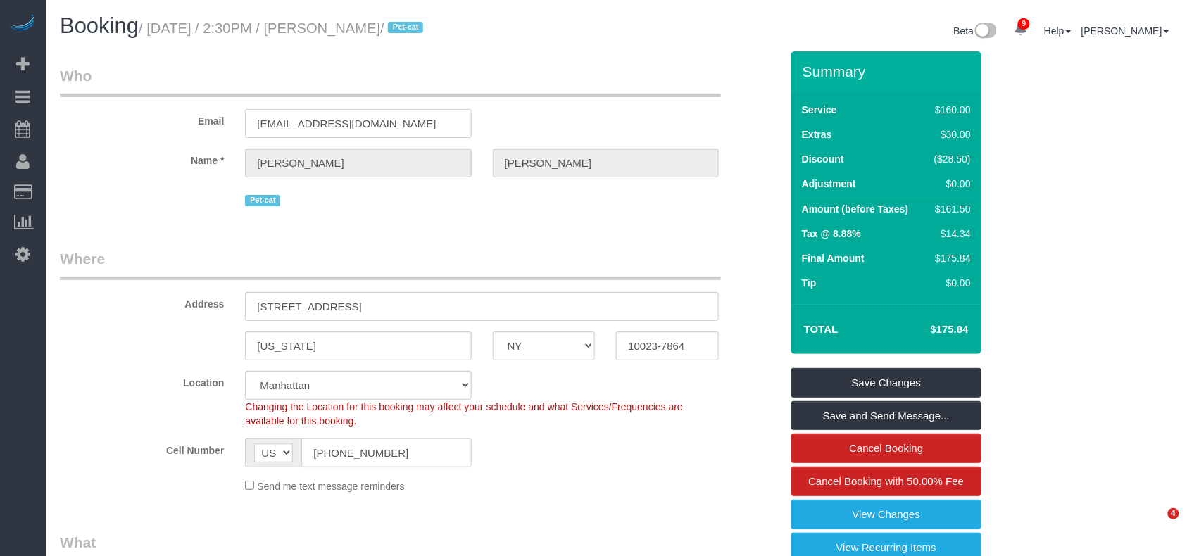
click at [341, 452] on input "[PHONE_NUMBER]" at bounding box center [386, 453] width 170 height 29
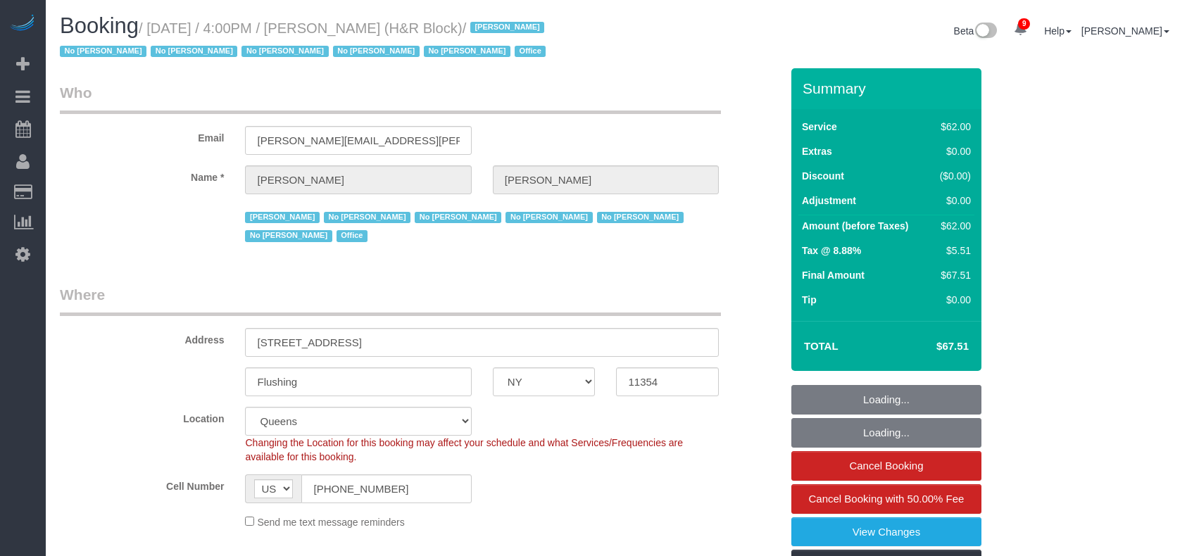
select select "NY"
select select "object:1339"
select select "spot1"
select select "number:89"
select select "number:90"
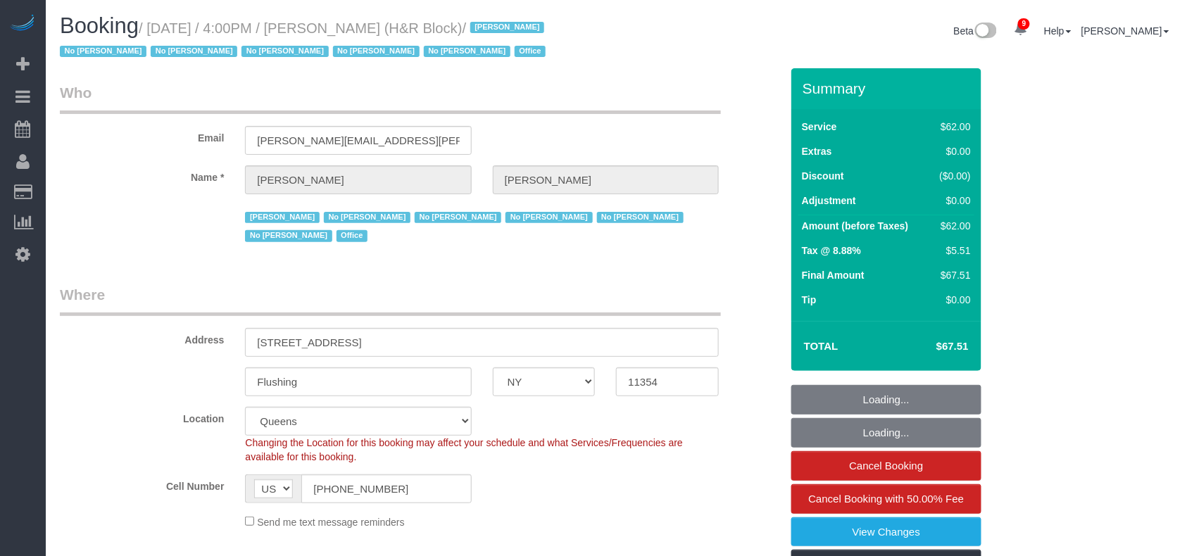
select select "number:15"
select select "number:5"
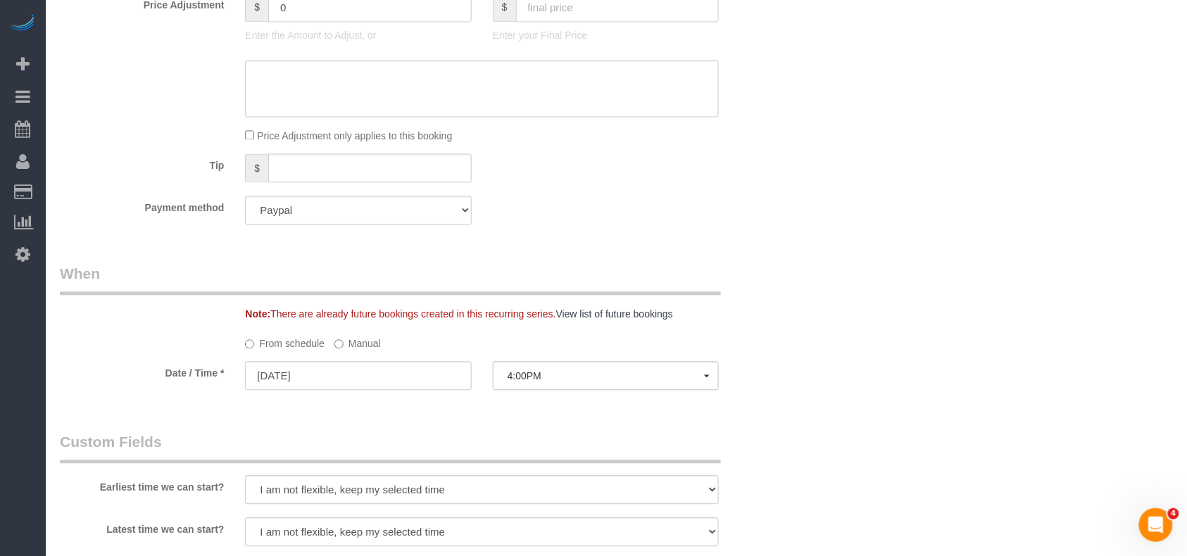
scroll to position [939, 0]
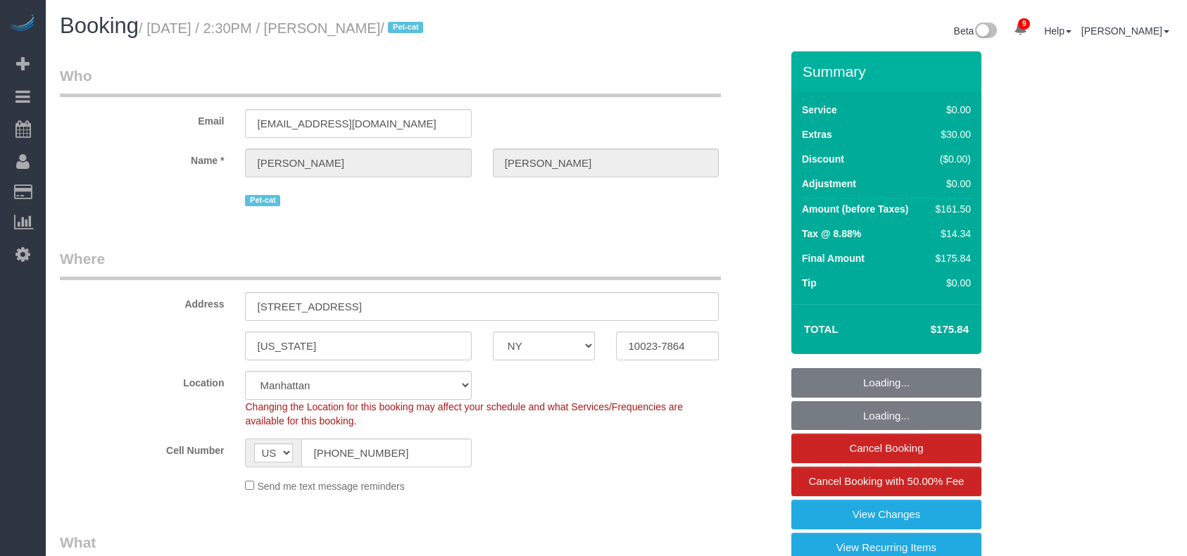
select select "NY"
select select "1"
select select "number:57"
select select "number:71"
select select "number:14"
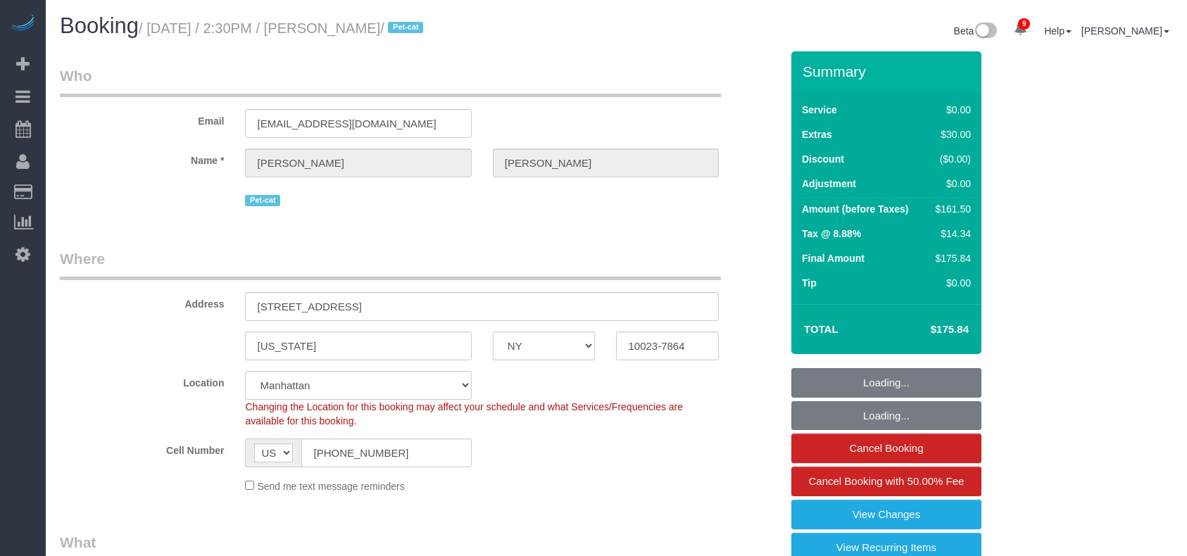
select select "number:6"
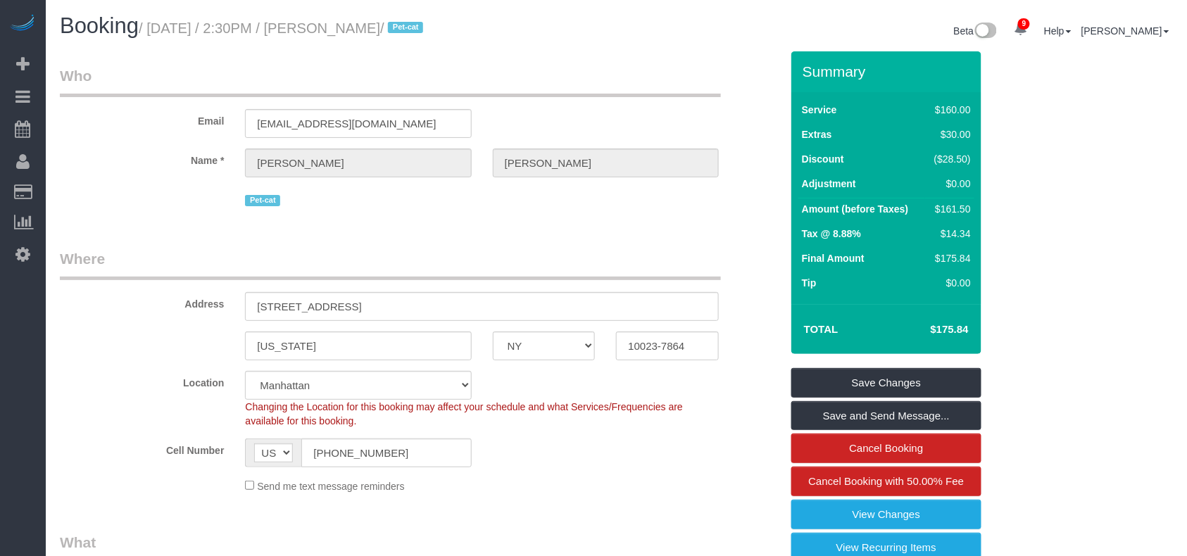
drag, startPoint x: 403, startPoint y: 27, endPoint x: 155, endPoint y: 25, distance: 248.6
click at [155, 25] on small "/ [DATE] / 2:30PM / [PERSON_NAME] / Pet-cat" at bounding box center [283, 27] width 289 height 15
drag, startPoint x: 428, startPoint y: 260, endPoint x: 404, endPoint y: 235, distance: 34.4
click at [428, 260] on legend "Where" at bounding box center [390, 265] width 661 height 32
